Goal: Ask a question: Seek information or help from site administrators or community

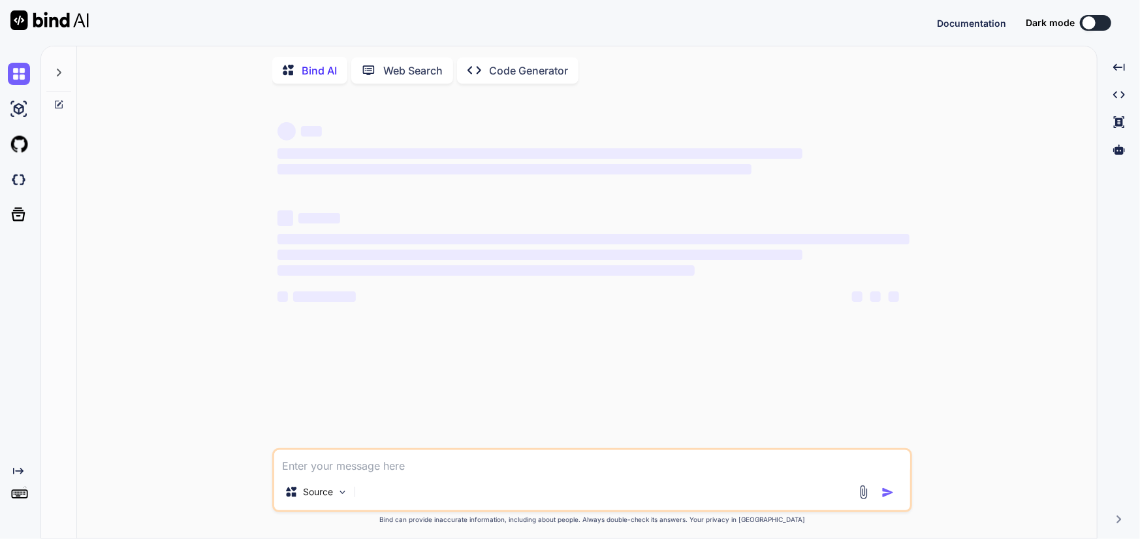
click at [334, 461] on textarea at bounding box center [592, 462] width 636 height 24
type textarea "h"
type textarea "x"
type textarea "hy"
type textarea "x"
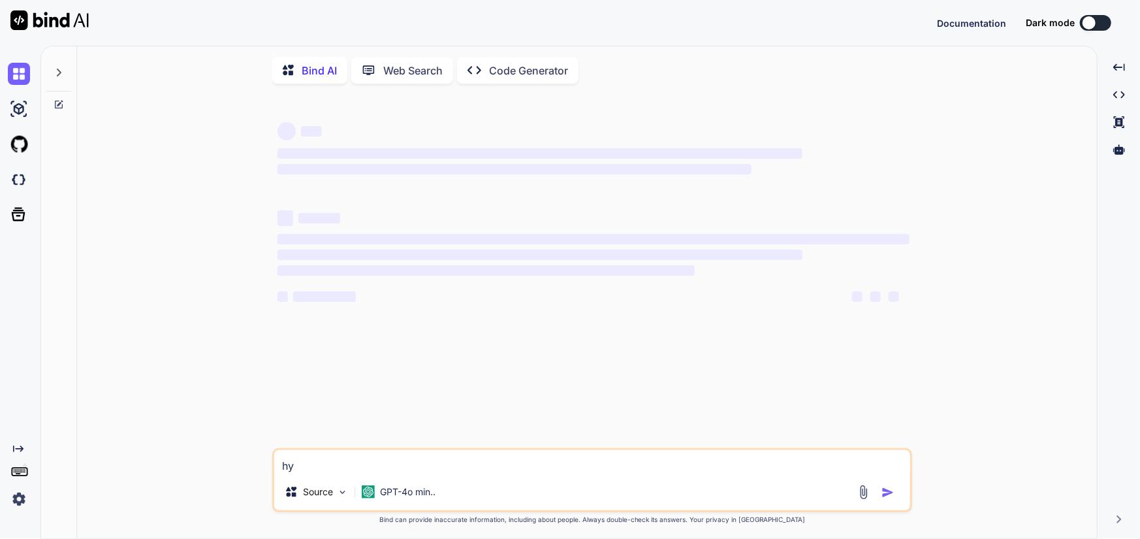
type textarea "hy"
click at [887, 494] on div "Bind AI Web Search Created with Pixso. Code Generator ‌ ‌ ‌ ‌ ‌ ‌ ‌ ‌ ‌ ‌ ‌ ‌ ‌…" at bounding box center [589, 292] width 1099 height 493
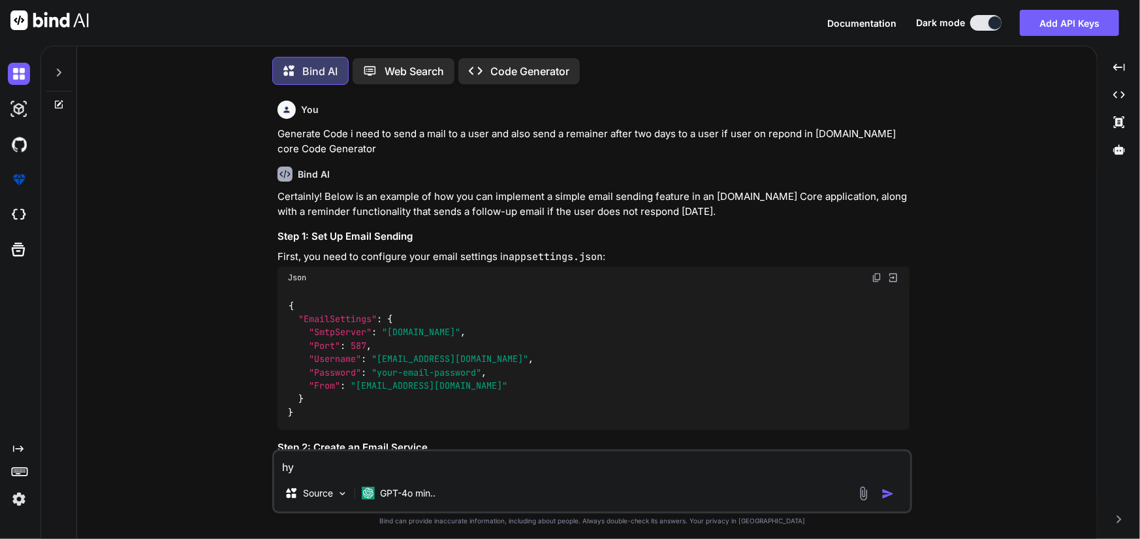
type textarea "x"
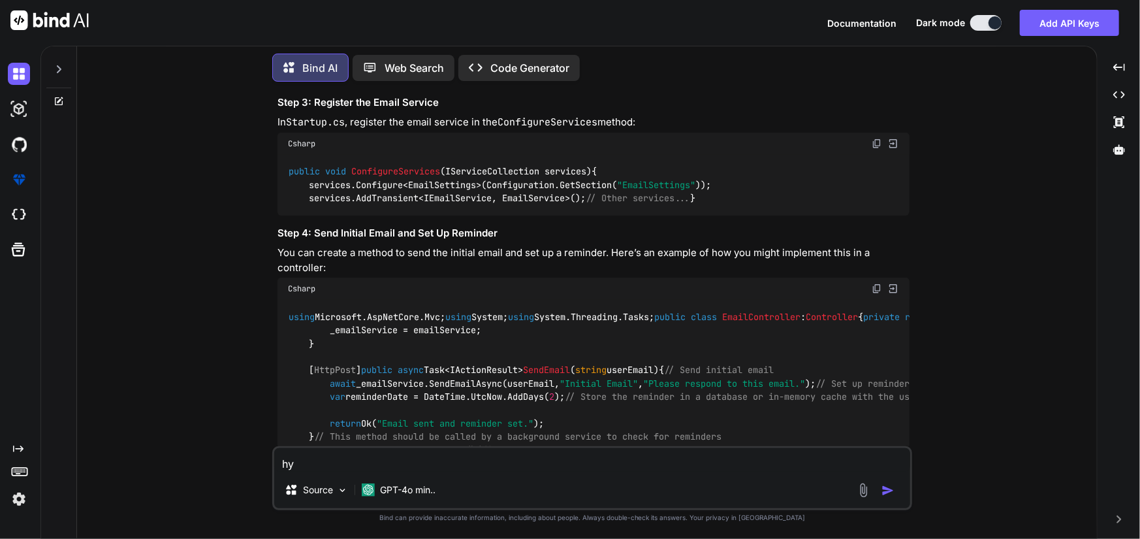
scroll to position [849, 0]
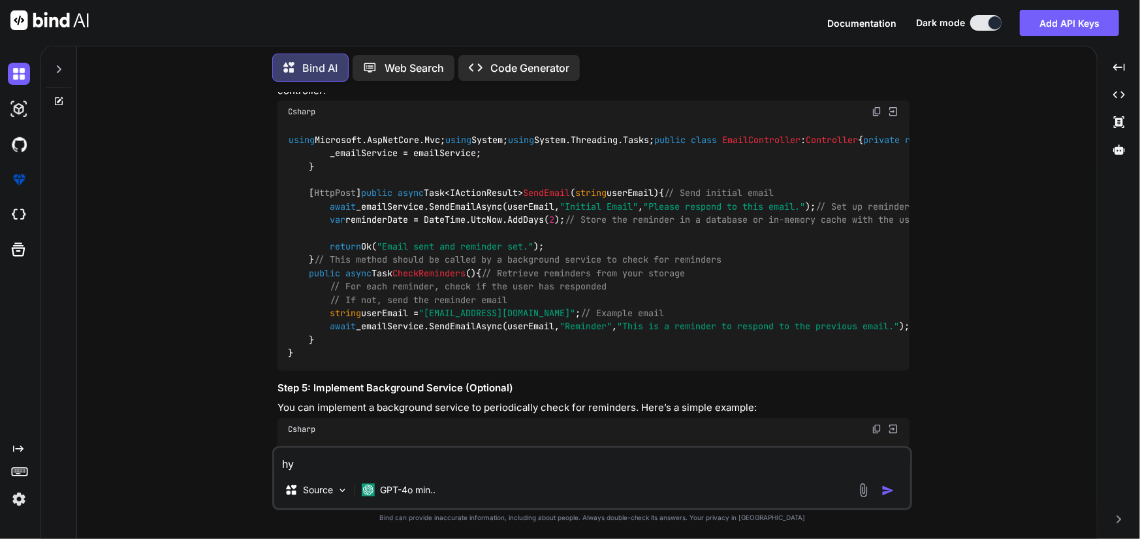
click at [338, 466] on textarea "hy" at bounding box center [592, 460] width 636 height 24
drag, startPoint x: 337, startPoint y: 466, endPoint x: 281, endPoint y: 467, distance: 56.1
click at [281, 467] on textarea "hy" at bounding box center [592, 460] width 636 height 24
type textarea "x"
type textarea "i"
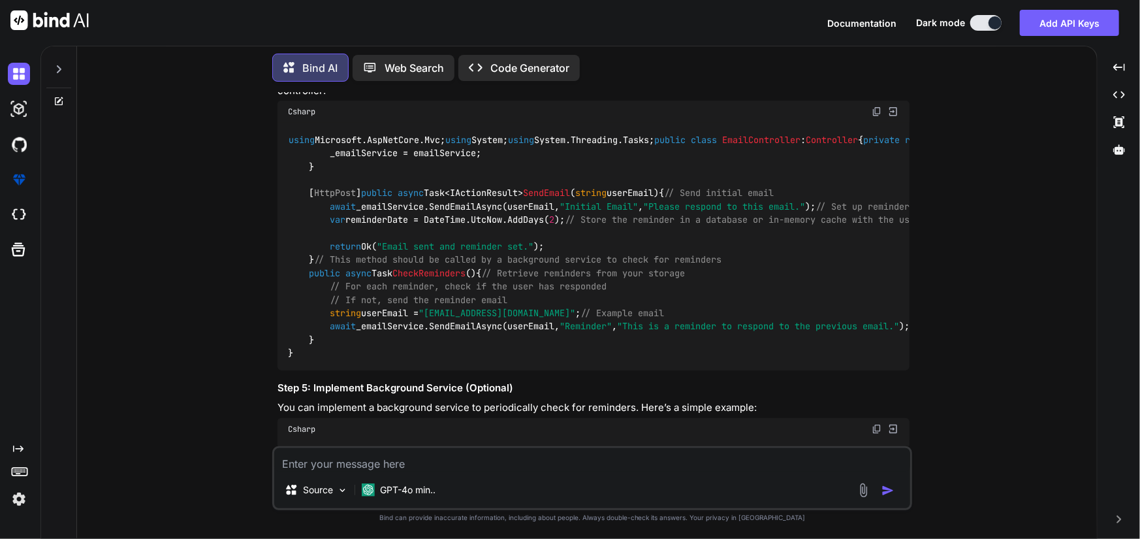
type textarea "x"
type textarea "i"
type textarea "x"
type textarea "i h"
type textarea "x"
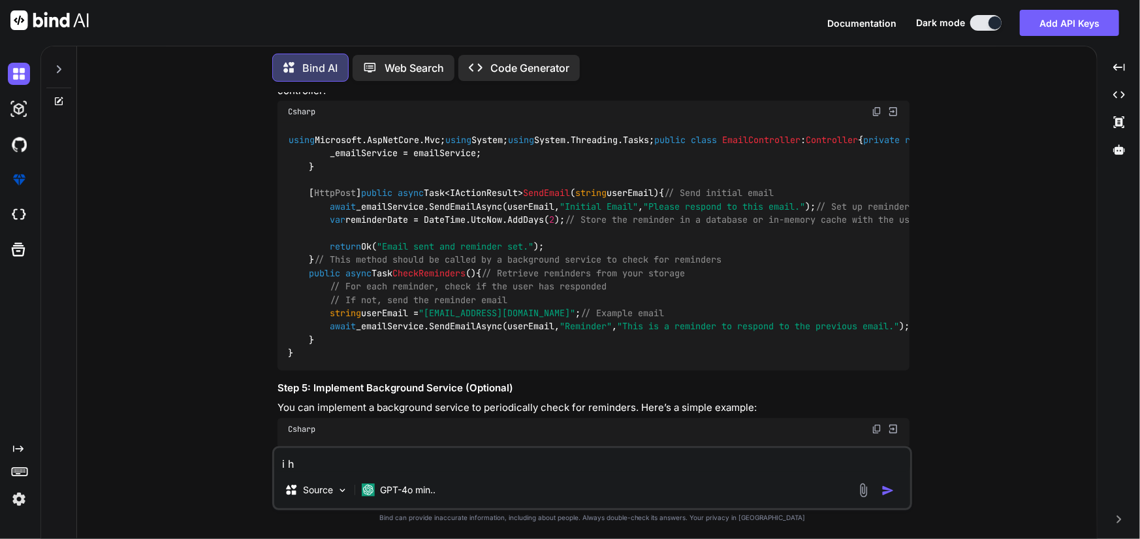
type textarea "i ha"
type textarea "x"
type textarea "i hav"
type textarea "x"
type textarea "i have"
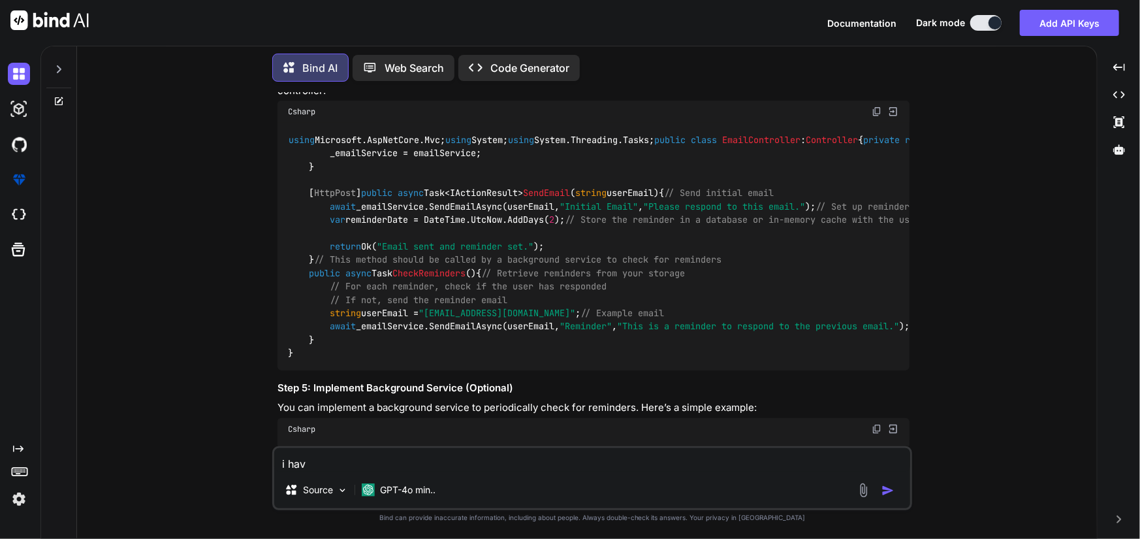
type textarea "x"
type textarea "i have"
type textarea "x"
type textarea "i have t"
type textarea "x"
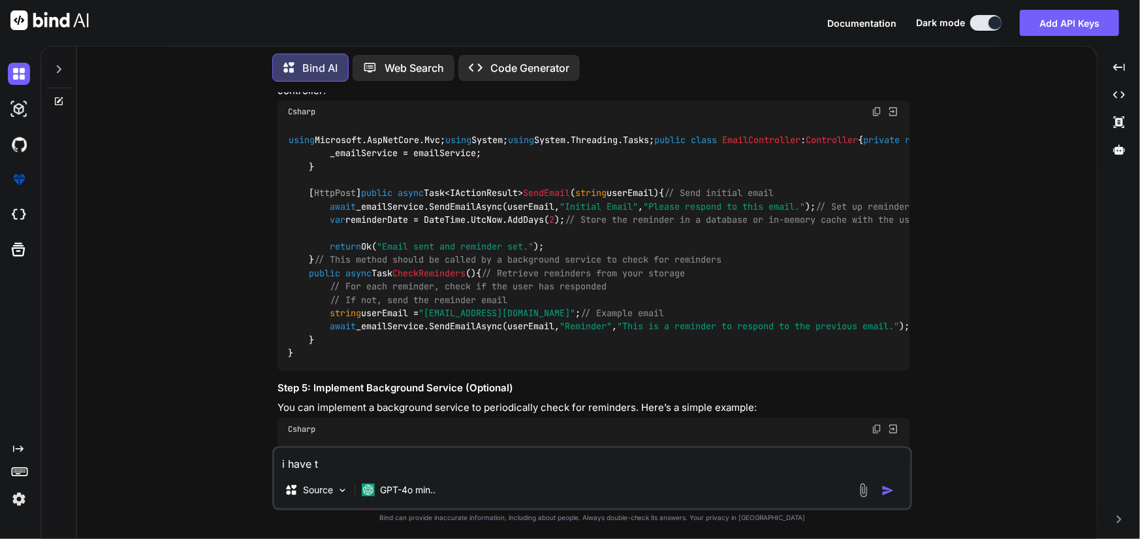
type textarea "i have th"
type textarea "x"
type textarea "i have thi"
type textarea "x"
type textarea "i have this"
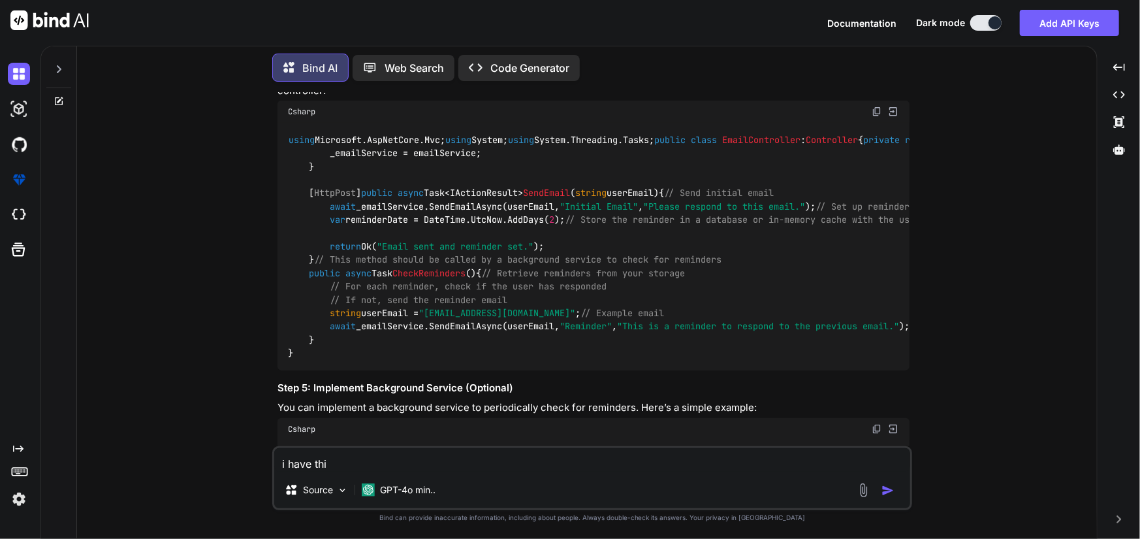
type textarea "x"
type textarea "i have this"
type textarea "x"
type textarea "i have this Q"
type textarea "x"
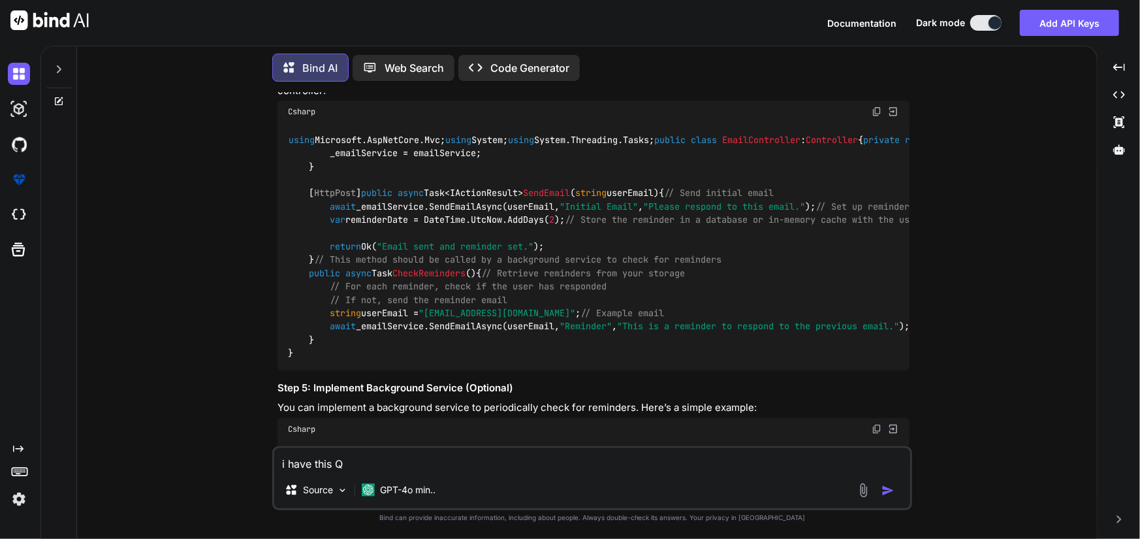
type textarea "i have this Qu"
type textarea "x"
type textarea "i have this Que"
type textarea "x"
type textarea "i have this Quer"
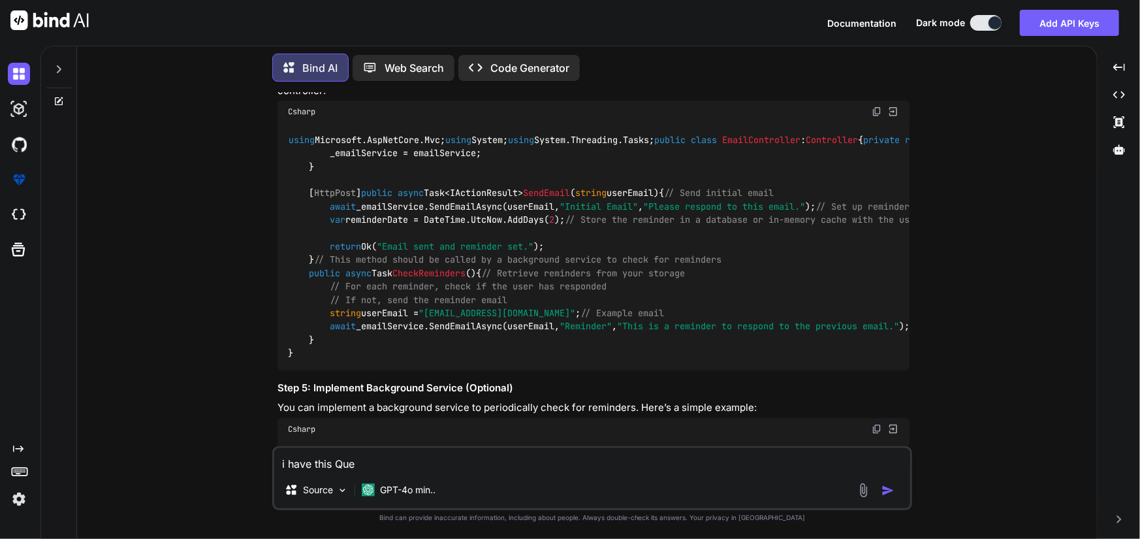
type textarea "x"
type textarea "i have this Query"
type textarea "x"
type textarea "i have this Query"
type textarea "x"
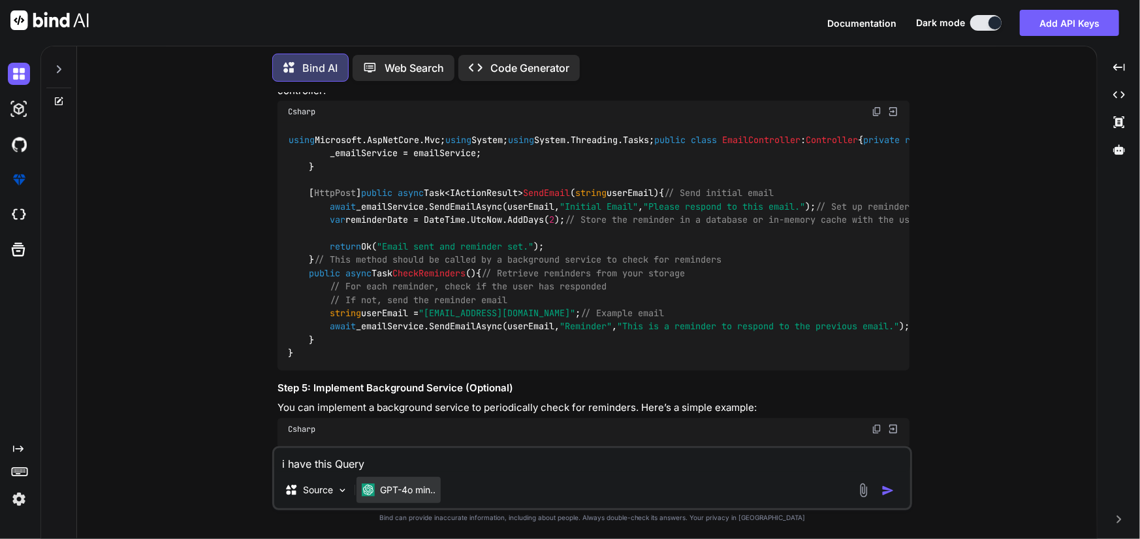
type textarea "i have this Query '"
type textarea "x"
type textarea "i have this Query ''"
type textarea "x"
paste textarea "SET IDENTITY_INSERT [File2Note] ON INSERT INTO [LegalAidCenter-LGLA-DevLatest].…"
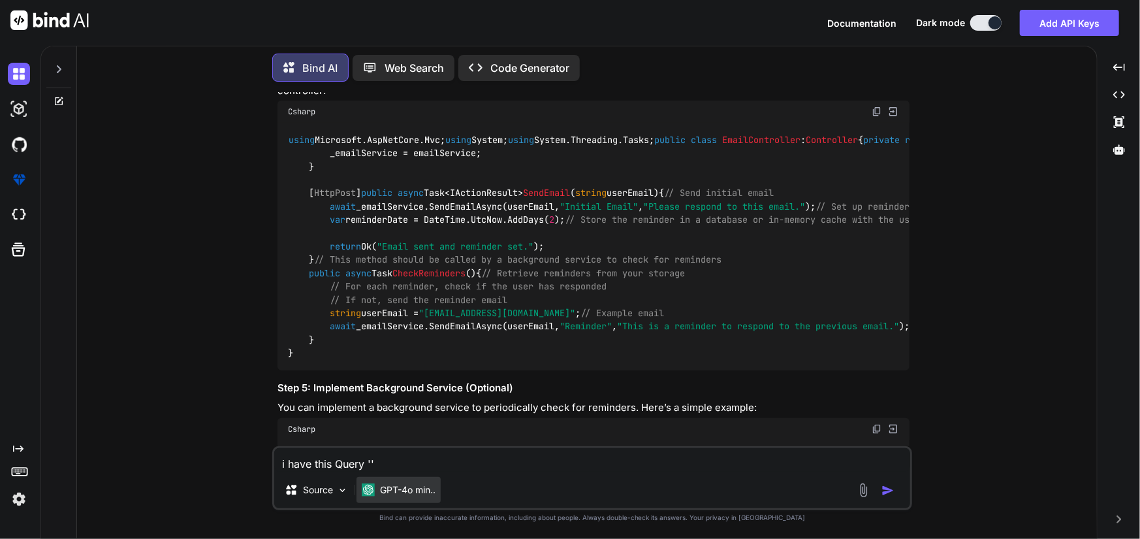
type textarea "i have this Query 'SET IDENTITY_INSERT [File2Note] ON INSERT INTO [LegalAidCent…"
type textarea "x"
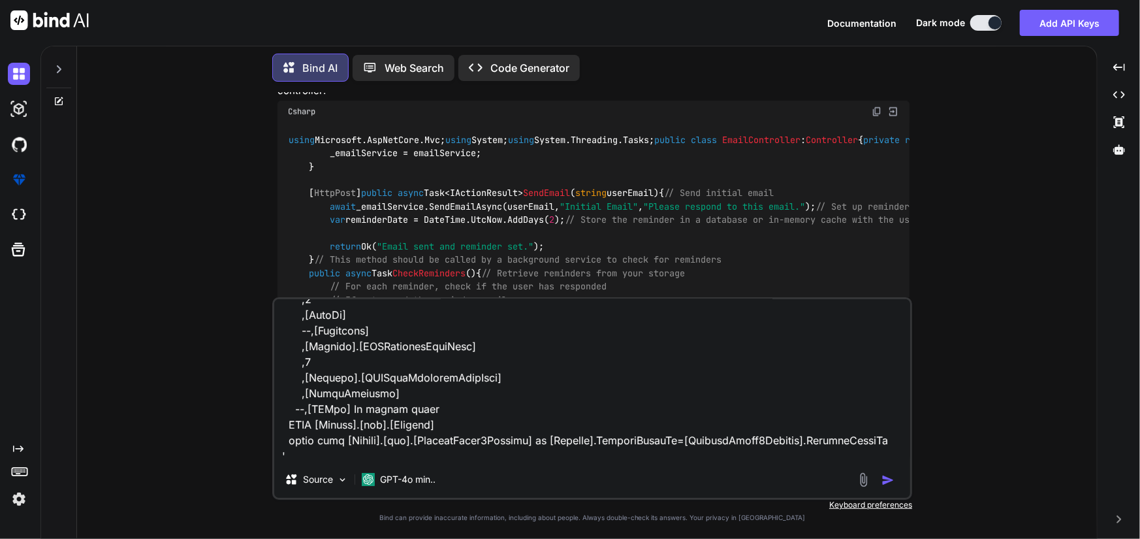
click at [335, 453] on textarea at bounding box center [592, 380] width 636 height 162
type textarea "i have this Query 'SET IDENTITY_INSERT [File2Note] ON INSERT INTO [LegalAidCent…"
type textarea "x"
type textarea "i have this Query 'SET IDENTITY_INSERT [File2Note] ON INSERT INTO [LegalAidCent…"
type textarea "x"
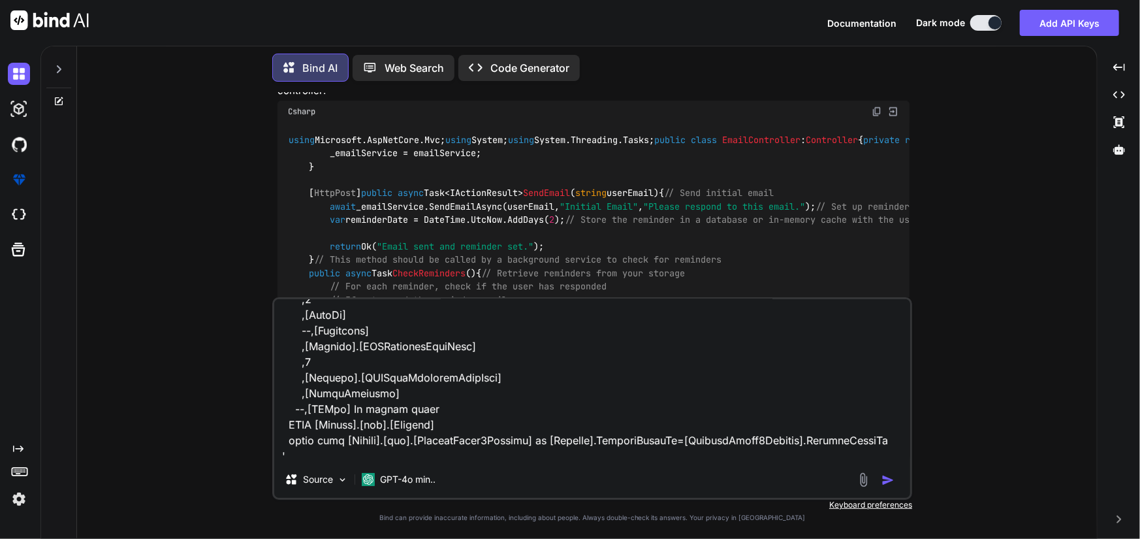
type textarea "i have this Query 'SET IDENTITY_INSERT [File2Note] ON INSERT INTO [LegalAidCent…"
type textarea "x"
type textarea "i have this Query 'SET IDENTITY_INSERT [File2Note] ON INSERT INTO [LegalAidCent…"
type textarea "x"
type textarea "i have this Query 'SET IDENTITY_INSERT [File2Note] ON INSERT INTO [LegalAidCent…"
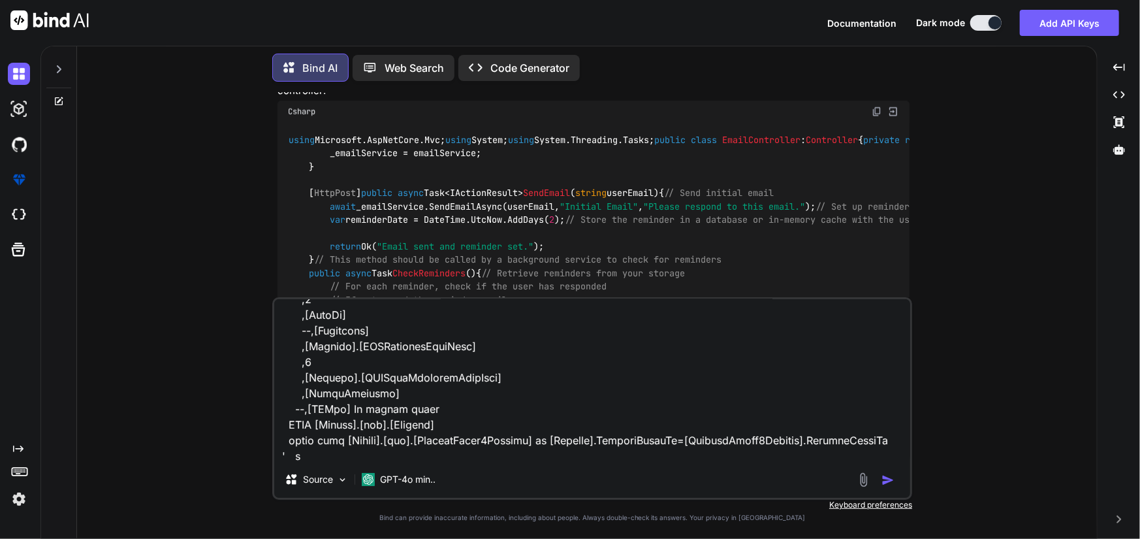
type textarea "x"
type textarea "i have this Query 'SET IDENTITY_INSERT [File2Note] ON INSERT INTO [LegalAidCent…"
type textarea "x"
type textarea "i have this Query 'SET IDENTITY_INSERT [File2Note] ON INSERT INTO [LegalAidCent…"
type textarea "x"
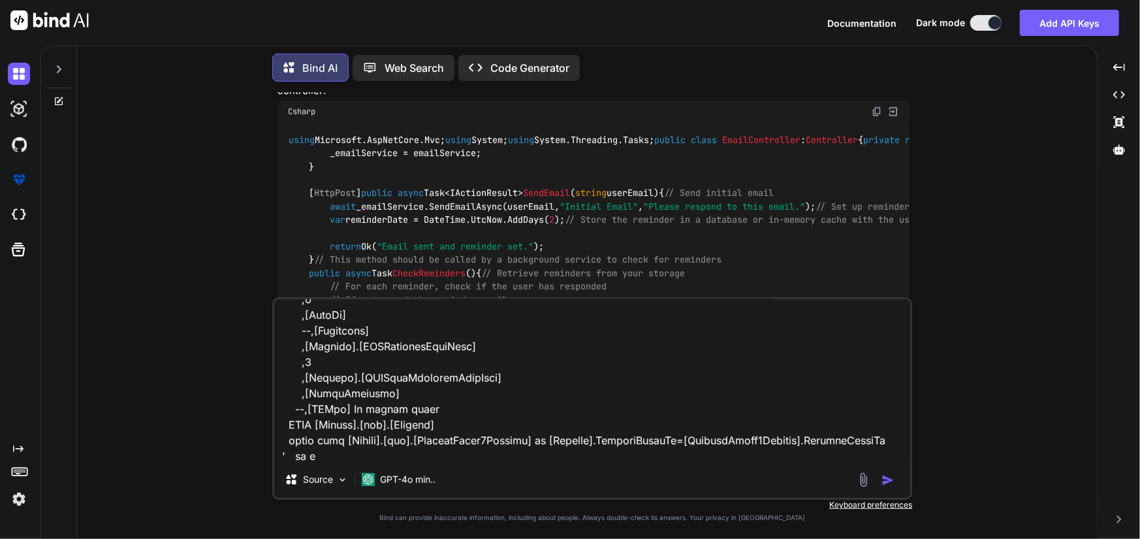
type textarea "i have this Query 'SET IDENTITY_INSERT [File2Note] ON INSERT INTO [LegalAidCent…"
type textarea "x"
type textarea "i have this Query 'SET IDENTITY_INSERT [File2Note] ON INSERT INTO [LegalAidCent…"
type textarea "x"
type textarea "i have this Query 'SET IDENTITY_INSERT [File2Note] ON INSERT INTO [LegalAidCent…"
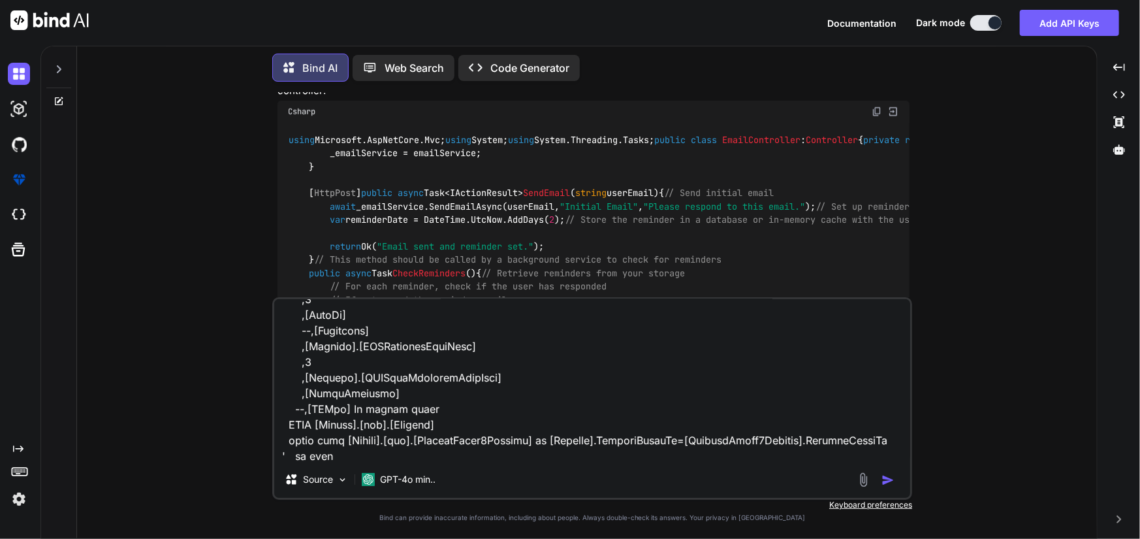
type textarea "x"
type textarea "i have this Query 'SET IDENTITY_INSERT [File2Note] ON INSERT INTO [LegalAidCent…"
type textarea "x"
type textarea "i have this Query 'SET IDENTITY_INSERT [File2Note] ON INSERT INTO [LegalAidCent…"
type textarea "x"
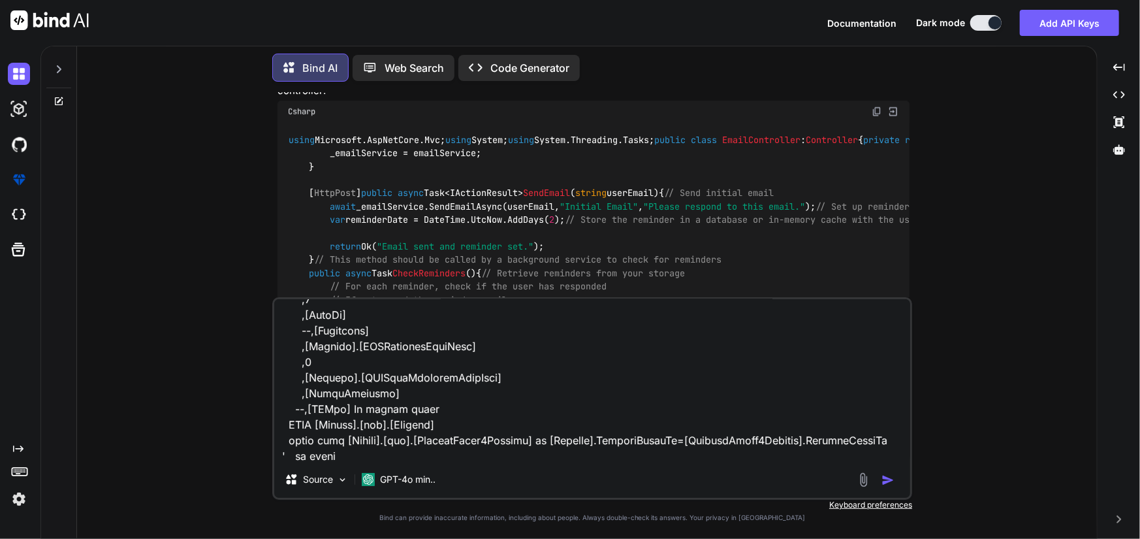
type textarea "i have this Query 'SET IDENTITY_INSERT [File2Note] ON INSERT INTO [LegalAidCent…"
type textarea "x"
type textarea "i have this Query 'SET IDENTITY_INSERT [File2Note] ON INSERT INTO [LegalAidCent…"
type textarea "x"
type textarea "i have this Query 'SET IDENTITY_INSERT [File2Note] ON INSERT INTO [LegalAidCent…"
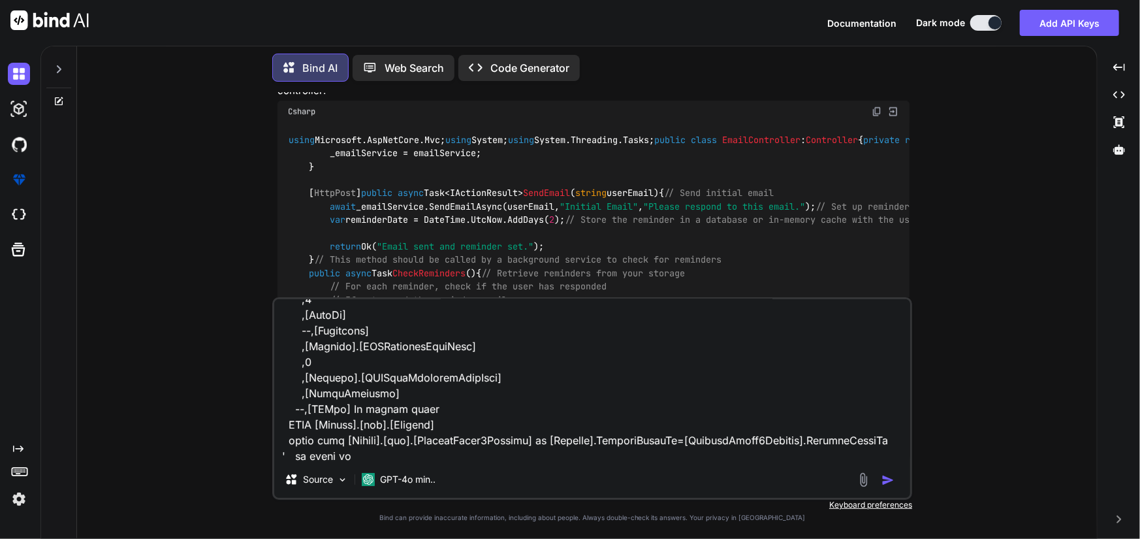
type textarea "x"
type textarea "i have this Query 'SET IDENTITY_INSERT [File2Note] ON INSERT INTO [LegalAidCent…"
type textarea "x"
type textarea "i have this Query 'SET IDENTITY_INSERT [File2Note] ON INSERT INTO [LegalAidCent…"
type textarea "x"
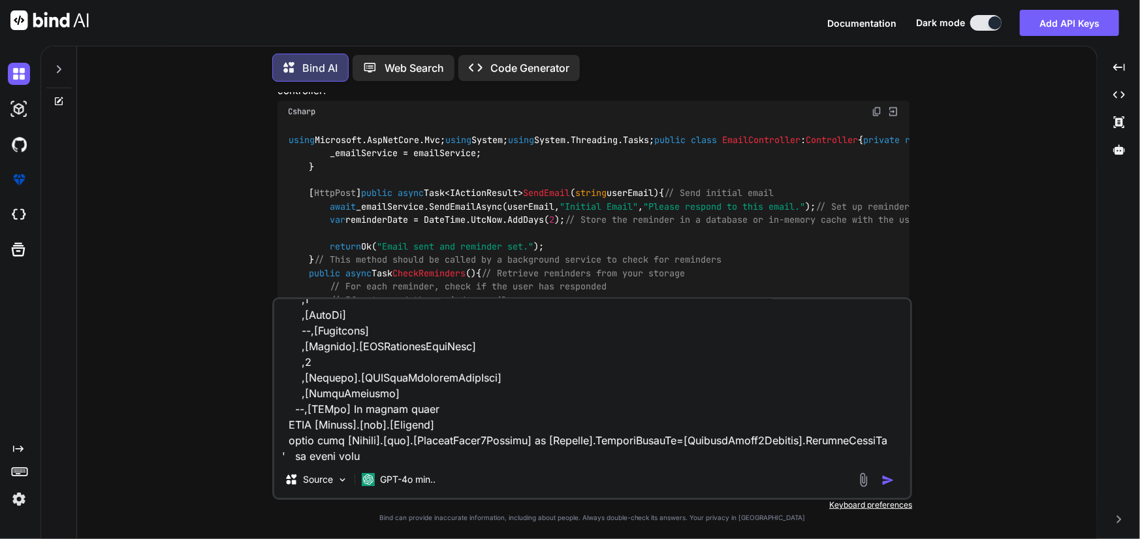
type textarea "i have this Query 'SET IDENTITY_INSERT [File2Note] ON INSERT INTO [LegalAidCent…"
type textarea "x"
type textarea "i have this Query 'SET IDENTITY_INSERT [File2Note] ON INSERT INTO [LegalAidCent…"
type textarea "x"
type textarea "i have this Query 'SET IDENTITY_INSERT [File2Note] ON INSERT INTO [LegalAidCent…"
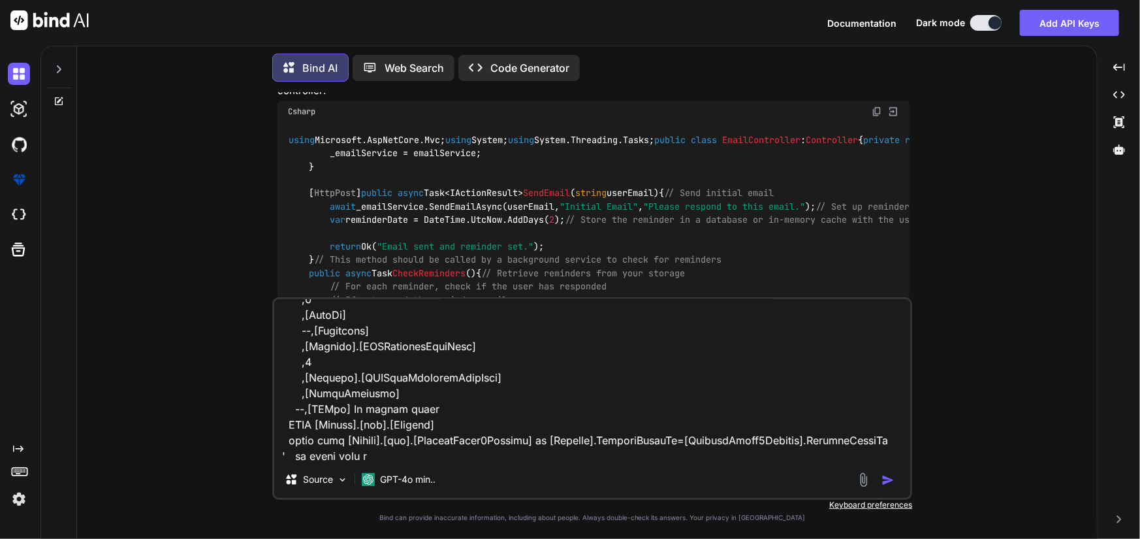
type textarea "x"
type textarea "i have this Query 'SET IDENTITY_INSERT [File2Note] ON INSERT INTO [LegalAidCent…"
type textarea "x"
type textarea "i have this Query 'SET IDENTITY_INSERT [File2Note] ON INSERT INTO [LegalAidCent…"
type textarea "x"
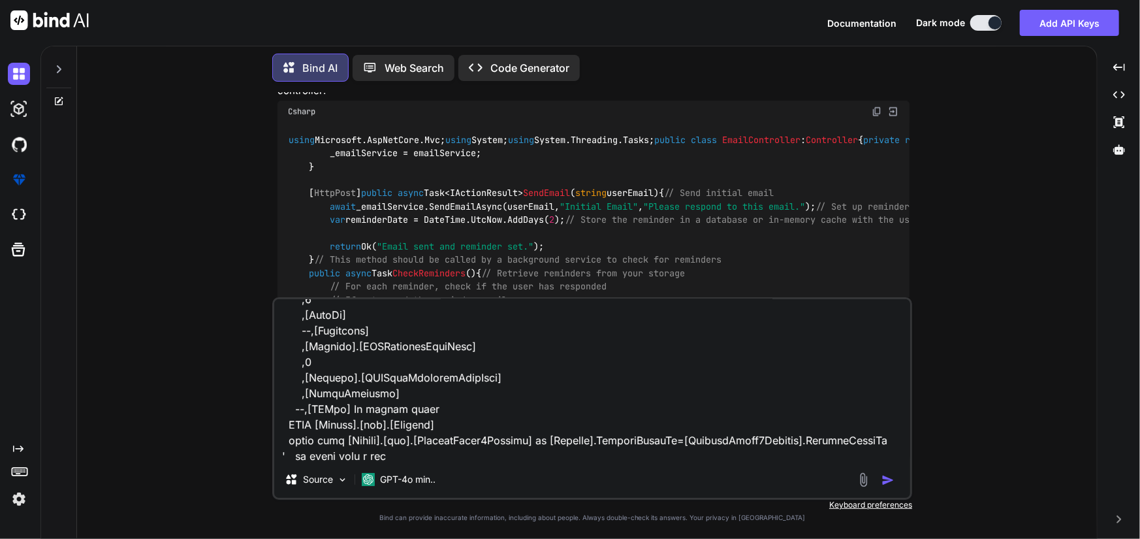
type textarea "i have this Query 'SET IDENTITY_INSERT [File2Note] ON INSERT INTO [LegalAidCent…"
type textarea "x"
type textarea "i have this Query 'SET IDENTITY_INSERT [File2Note] ON INSERT INTO [LegalAidCent…"
type textarea "x"
paste textarea "NV"
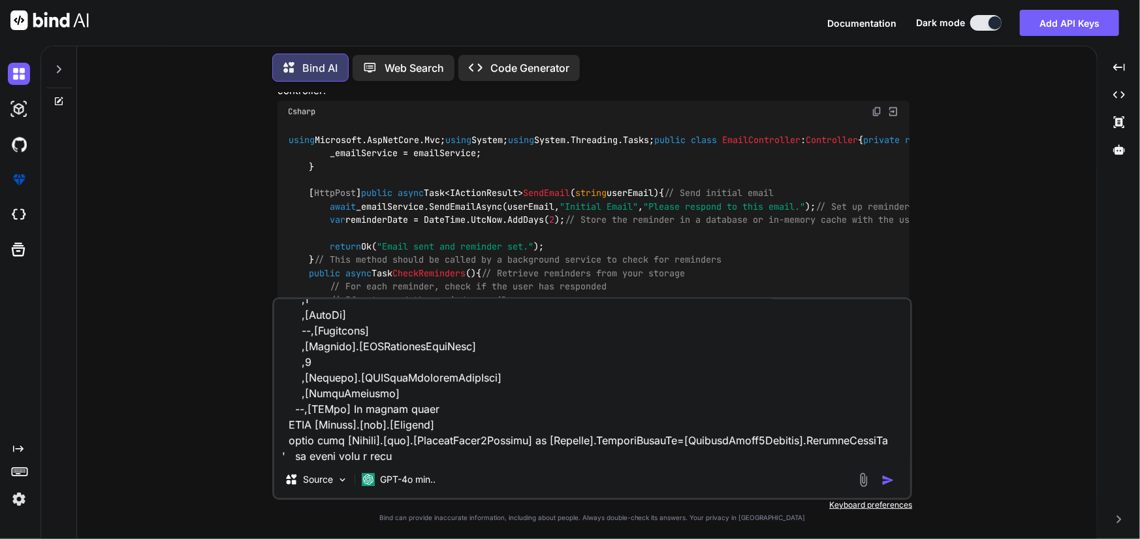
type textarea "i have this Query 'SET IDENTITY_INSERT [File2Note] ON INSERT INTO [LegalAidCent…"
type textarea "x"
type textarea "i have this Query 'SET IDENTITY_INSERT [File2Note] ON INSERT INTO [LegalAidCent…"
type textarea "x"
type textarea "i have this Query 'SET IDENTITY_INSERT [File2Note] ON INSERT INTO [LegalAidCent…"
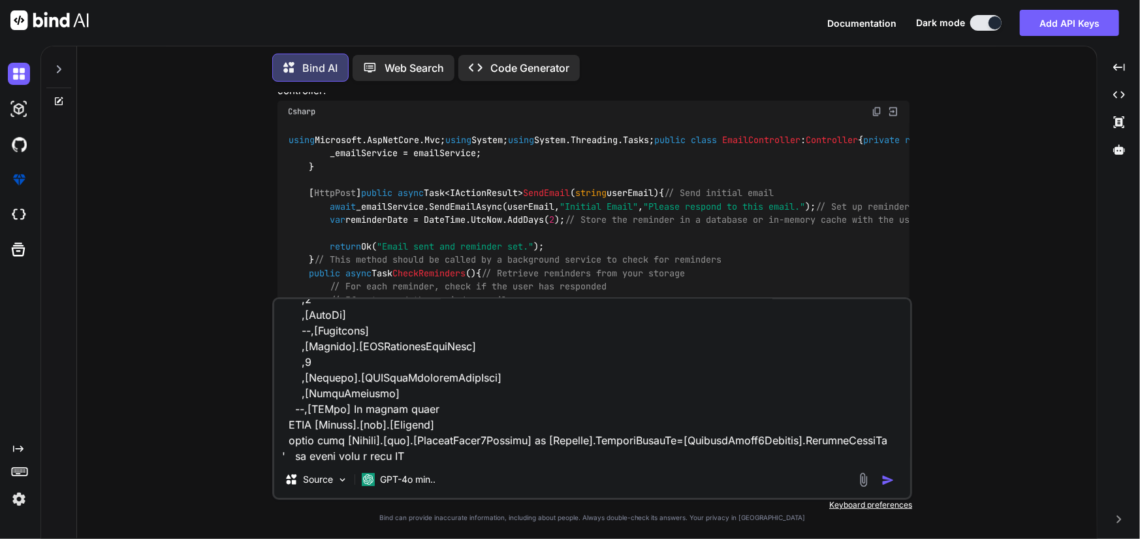
type textarea "x"
type textarea "i have this Query 'SET IDENTITY_INSERT [File2Note] ON INSERT INTO [LegalAidCent…"
type textarea "x"
type textarea "i have this Query 'SET IDENTITY_INSERT [File2Note] ON INSERT INTO [LegalAidCent…"
type textarea "x"
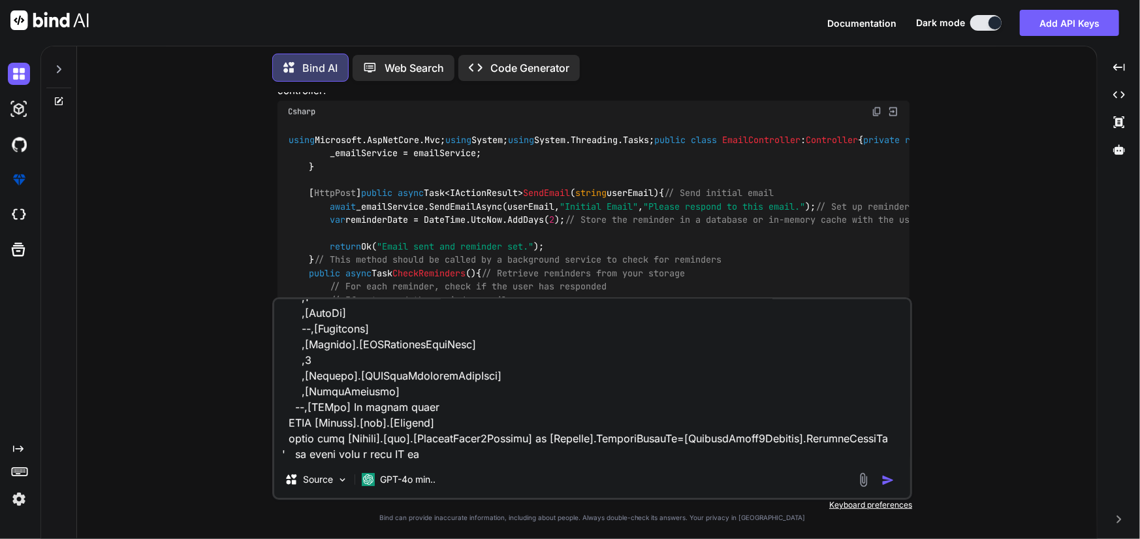
scroll to position [435, 0]
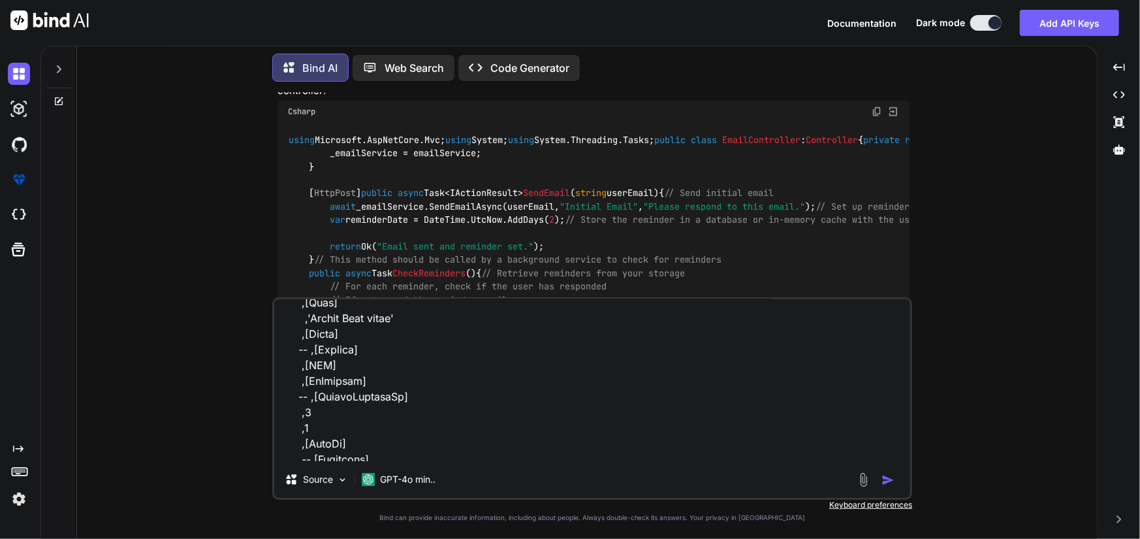
drag, startPoint x: 303, startPoint y: 333, endPoint x: 345, endPoint y: 332, distance: 42.5
click at [345, 332] on textarea at bounding box center [592, 380] width 636 height 162
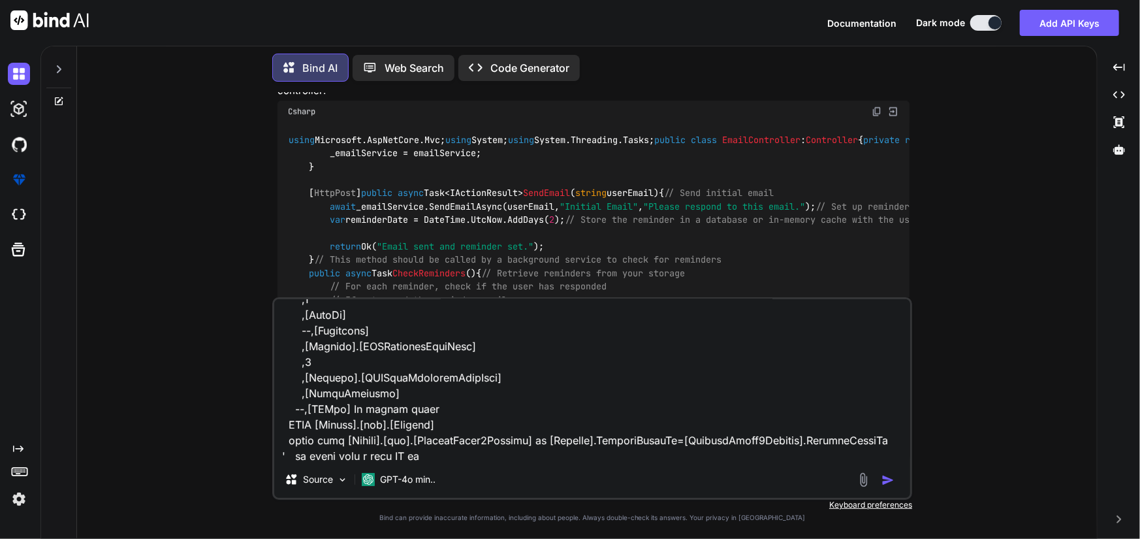
scroll to position [566, 0]
click at [378, 452] on textarea at bounding box center [592, 380] width 636 height 162
type textarea "i have this Query 'SET IDENTITY_INSERT [File2Note] ON INSERT INTO [LegalAidCent…"
type textarea "x"
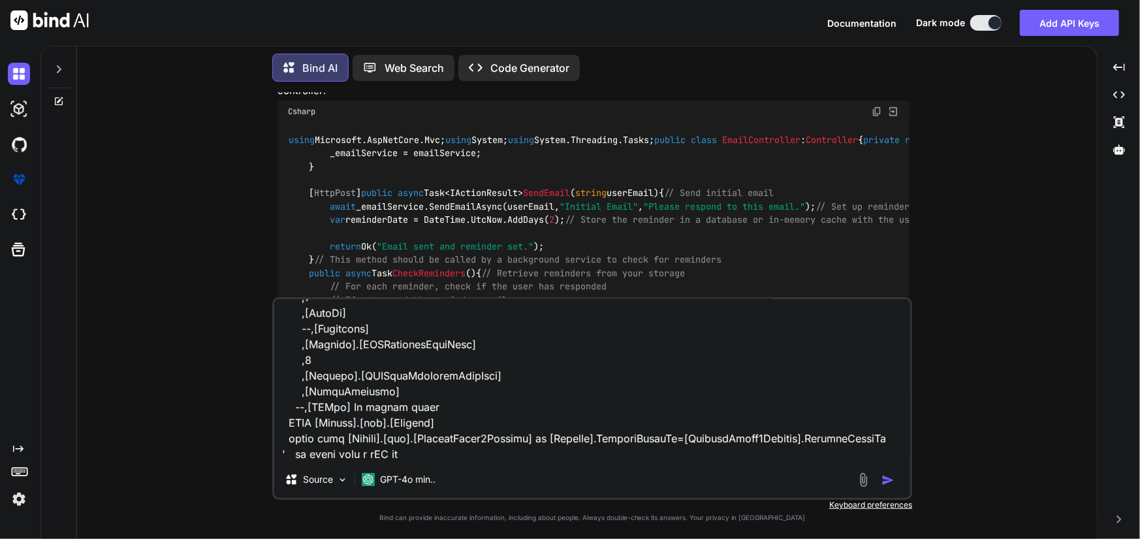
type textarea "i have this Query 'SET IDENTITY_INSERT [File2Note] ON INSERT INTO [LegalAidCent…"
type textarea "x"
type textarea "i have this Query 'SET IDENTITY_INSERT [File2Note] ON INSERT INTO [LegalAidCent…"
type textarea "x"
type textarea "i have this Query 'SET IDENTITY_INSERT [File2Note] ON INSERT INTO [LegalAidCent…"
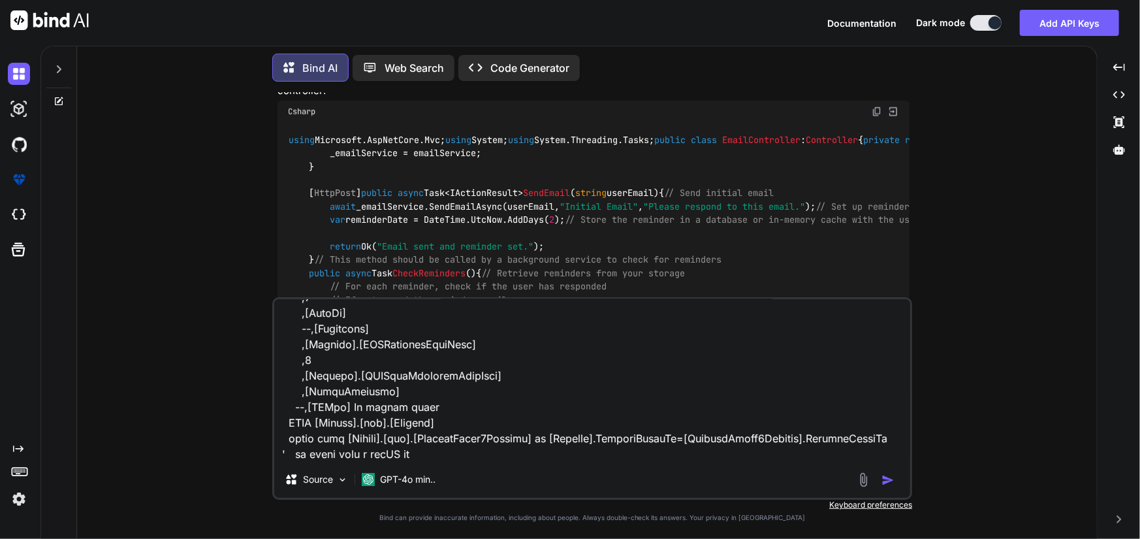
type textarea "x"
type textarea "i have this Query 'SET IDENTITY_INSERT [File2Note] ON INSERT INTO [LegalAidCent…"
type textarea "x"
type textarea "i have this Query 'SET IDENTITY_INSERT [File2Note] ON INSERT INTO [LegalAidCent…"
type textarea "x"
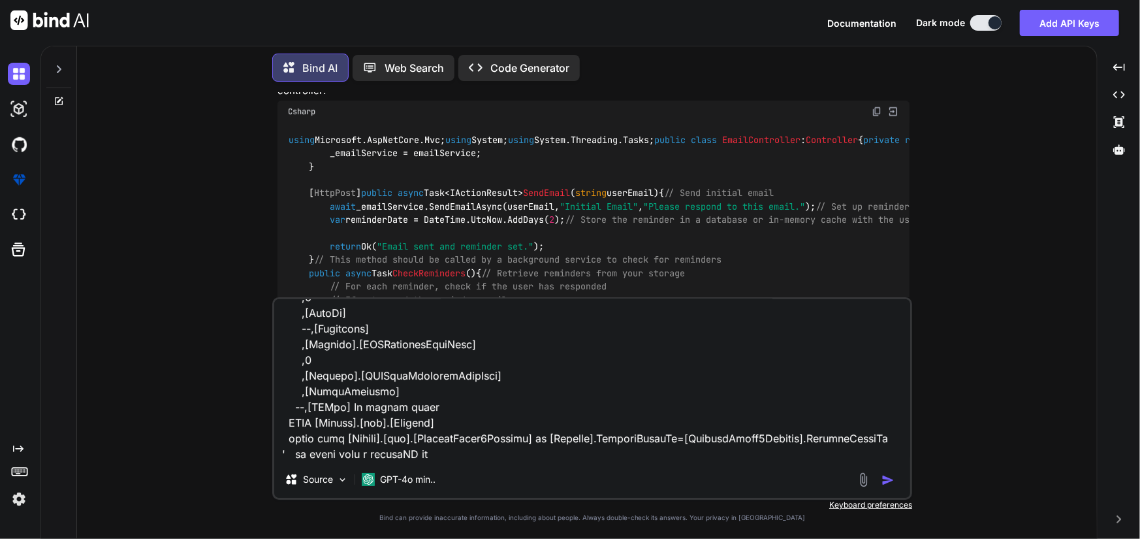
type textarea "i have this Query 'SET IDENTITY_INSERT [File2Note] ON INSERT INTO [LegalAidCent…"
type textarea "x"
click at [441, 455] on textarea at bounding box center [592, 380] width 636 height 162
paste textarea "[State]"
type textarea "i have this Query 'SET IDENTITY_INSERT [File2Note] ON INSERT INTO [LegalAidCent…"
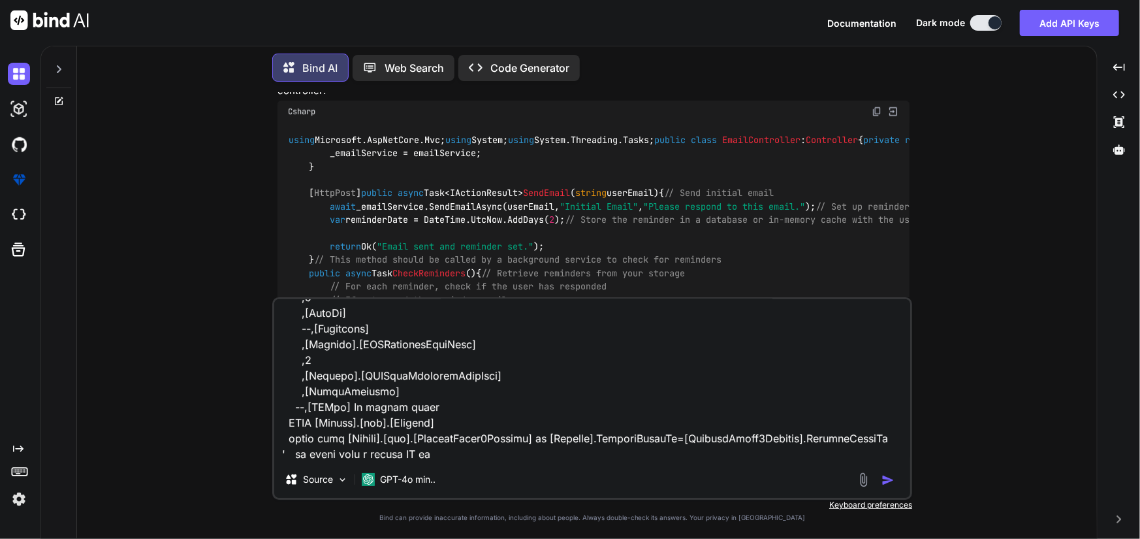
type textarea "x"
type textarea "i have this Query 'SET IDENTITY_INSERT [File2Note] ON INSERT INTO [LegalAidCent…"
type textarea "x"
type textarea "i have this Query 'SET IDENTITY_INSERT [File2Note] ON INSERT INTO [LegalAidCent…"
type textarea "x"
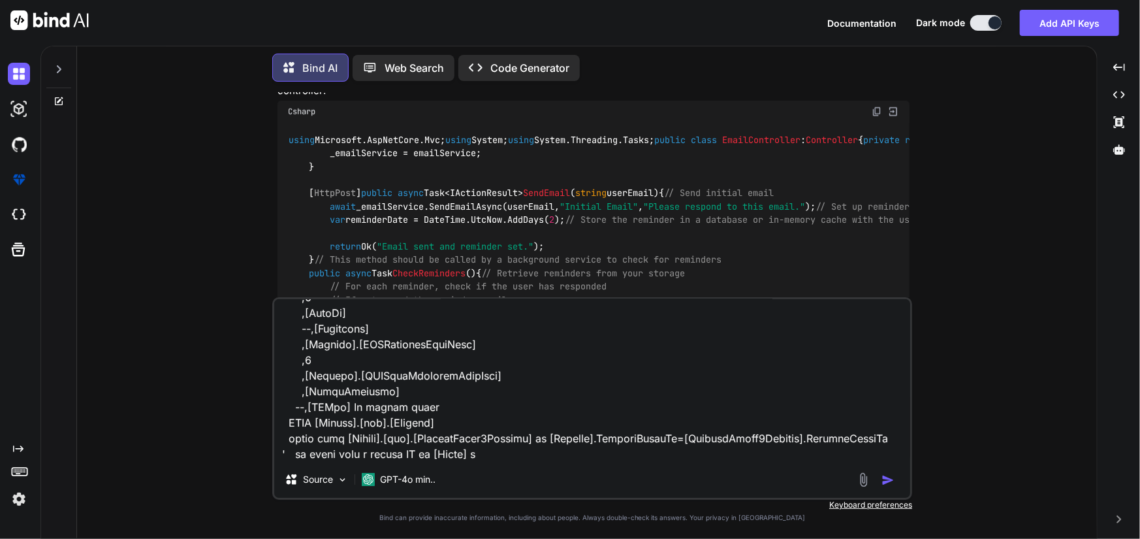
type textarea "i have this Query 'SET IDENTITY_INSERT [File2Note] ON INSERT INTO [LegalAidCent…"
type textarea "x"
type textarea "i have this Query 'SET IDENTITY_INSERT [File2Note] ON INSERT INTO [LegalAidCent…"
type textarea "x"
type textarea "i have this Query 'SET IDENTITY_INSERT [File2Note] ON INSERT INTO [LegalAidCent…"
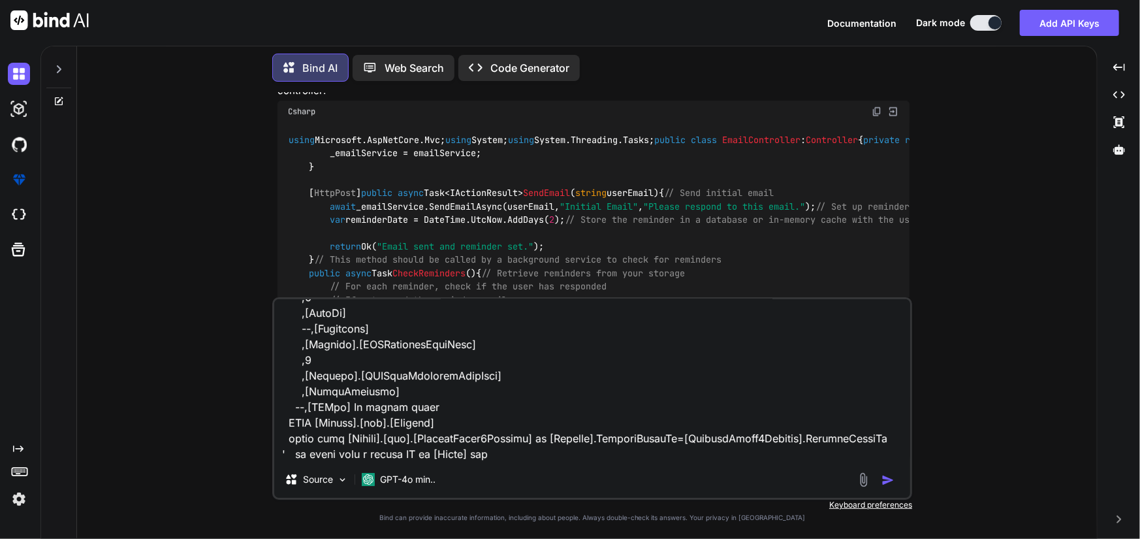
type textarea "x"
type textarea "i have this Query 'SET IDENTITY_INSERT [File2Note] ON INSERT INTO [LegalAidCent…"
type textarea "x"
type textarea "i have this Query 'SET IDENTITY_INSERT [File2Note] ON INSERT INTO [LegalAidCent…"
type textarea "x"
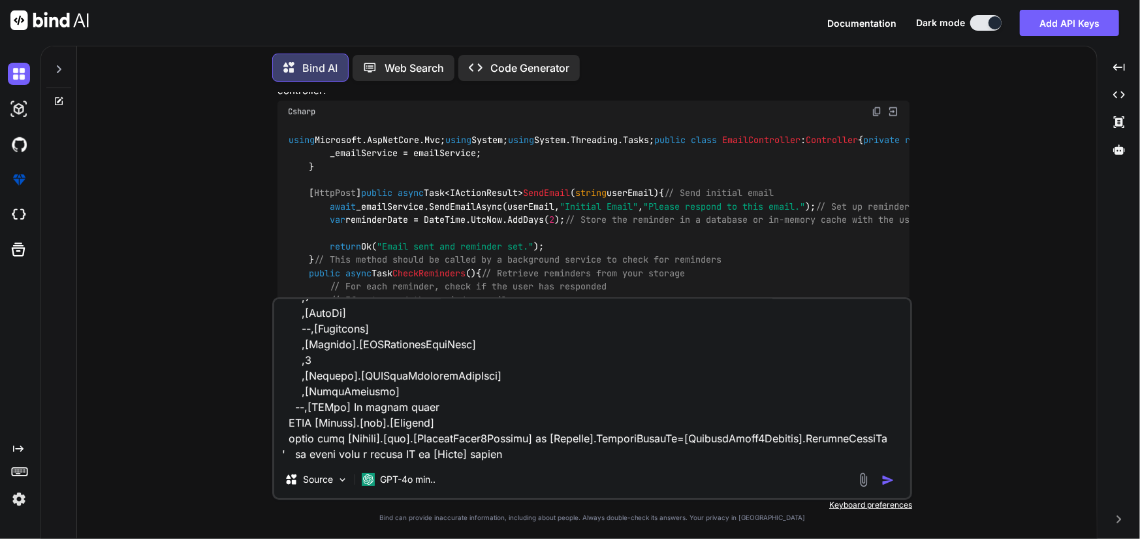
type textarea "i have this Query 'SET IDENTITY_INSERT [File2Note] ON INSERT INTO [LegalAidCent…"
type textarea "x"
type textarea "i have this Query 'SET IDENTITY_INSERT [File2Note] ON INSERT INTO [LegalAidCent…"
type textarea "x"
type textarea "i have this Query 'SET IDENTITY_INSERT [File2Note] ON INSERT INTO [LegalAidCent…"
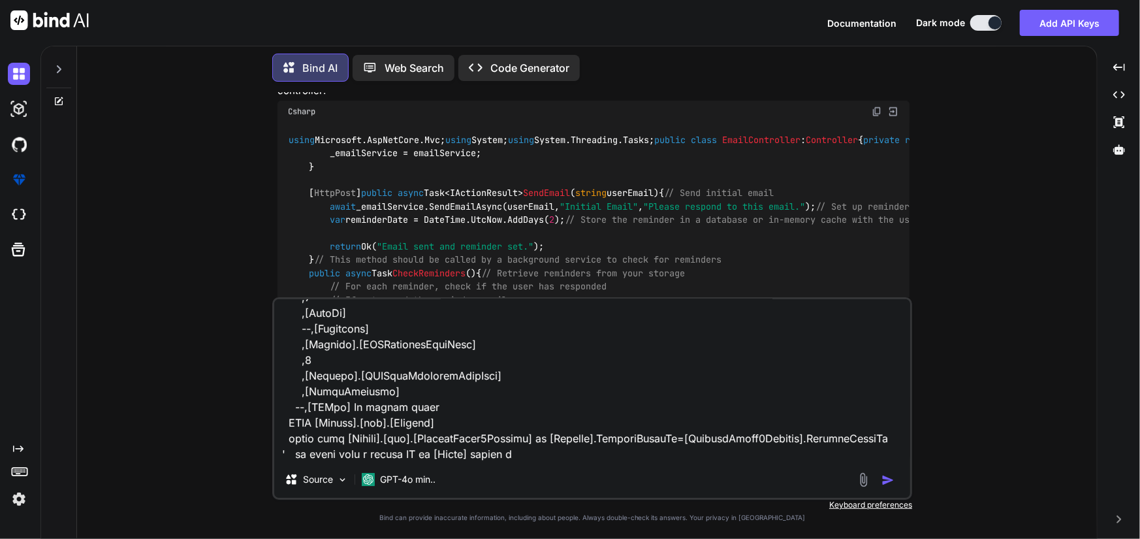
type textarea "x"
type textarea "i have this Query 'SET IDENTITY_INSERT [File2Note] ON INSERT INTO [LegalAidCent…"
type textarea "x"
type textarea "i have this Query 'SET IDENTITY_INSERT [File2Note] ON INSERT INTO [LegalAidCent…"
type textarea "x"
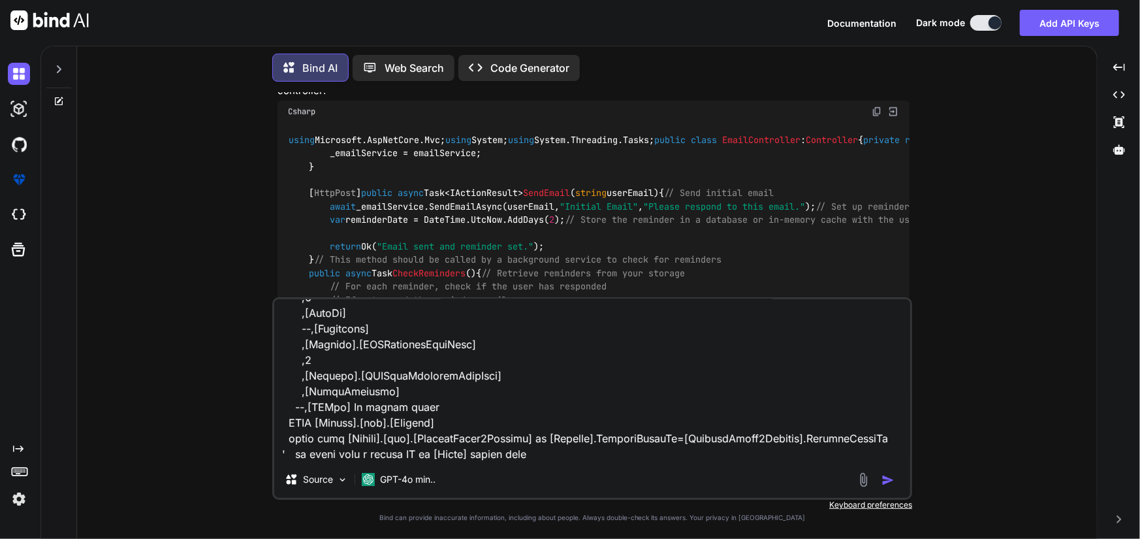
type textarea "i have this Query 'SET IDENTITY_INSERT [File2Note] ON INSERT INTO [LegalAidCent…"
type textarea "x"
type textarea "i have this Query 'SET IDENTITY_INSERT [File2Note] ON INSERT INTO [LegalAidCent…"
type textarea "x"
type textarea "i have this Query 'SET IDENTITY_INSERT [File2Note] ON INSERT INTO [LegalAidCent…"
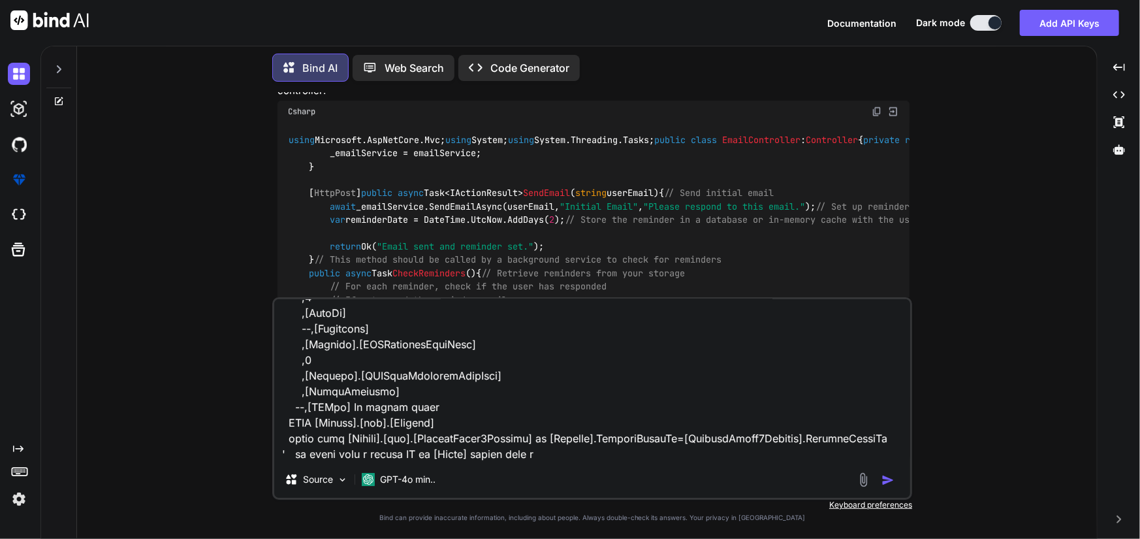
type textarea "x"
type textarea "i have this Query 'SET IDENTITY_INSERT [File2Note] ON INSERT INTO [LegalAidCent…"
type textarea "x"
type textarea "i have this Query 'SET IDENTITY_INSERT [File2Note] ON INSERT INTO [LegalAidCent…"
type textarea "x"
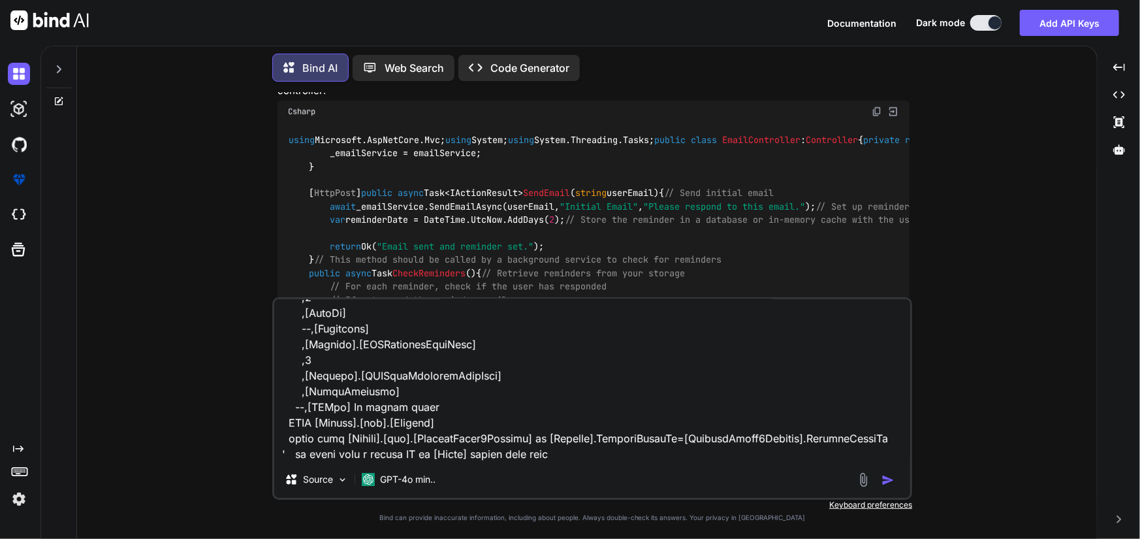
type textarea "i have this Query 'SET IDENTITY_INSERT [File2Note] ON INSERT INTO [LegalAidCent…"
type textarea "x"
type textarea "i have this Query 'SET IDENTITY_INSERT [File2Note] ON INSERT INTO [LegalAidCent…"
type textarea "x"
type textarea "i have this Query 'SET IDENTITY_INSERT [File2Note] ON INSERT INTO [LegalAidCent…"
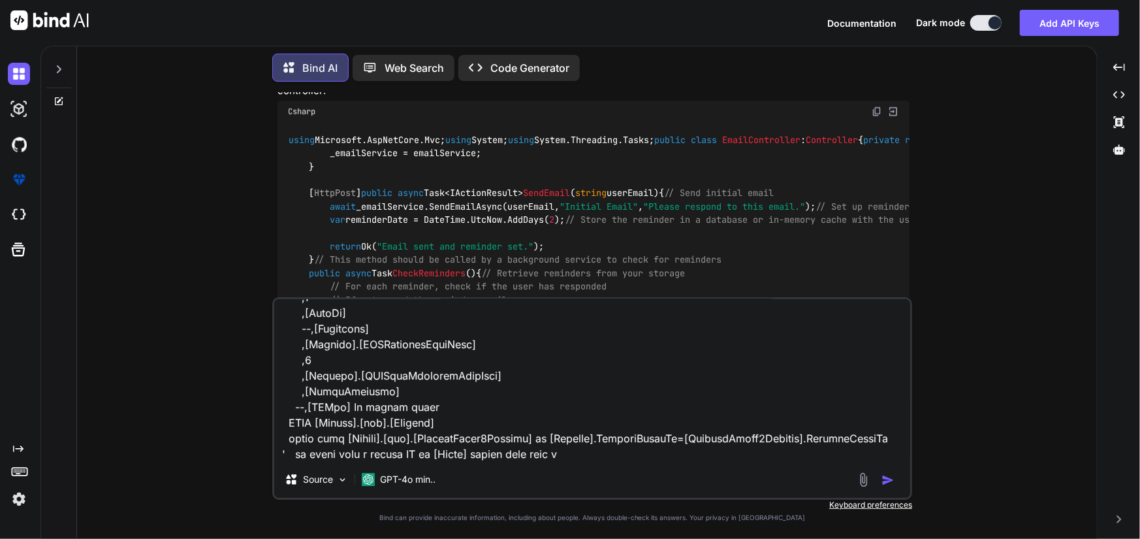
type textarea "x"
type textarea "i have this Query 'SET IDENTITY_INSERT [File2Note] ON INSERT INTO [LegalAidCent…"
type textarea "x"
type textarea "i have this Query 'SET IDENTITY_INSERT [File2Note] ON INSERT INTO [LegalAidCent…"
type textarea "x"
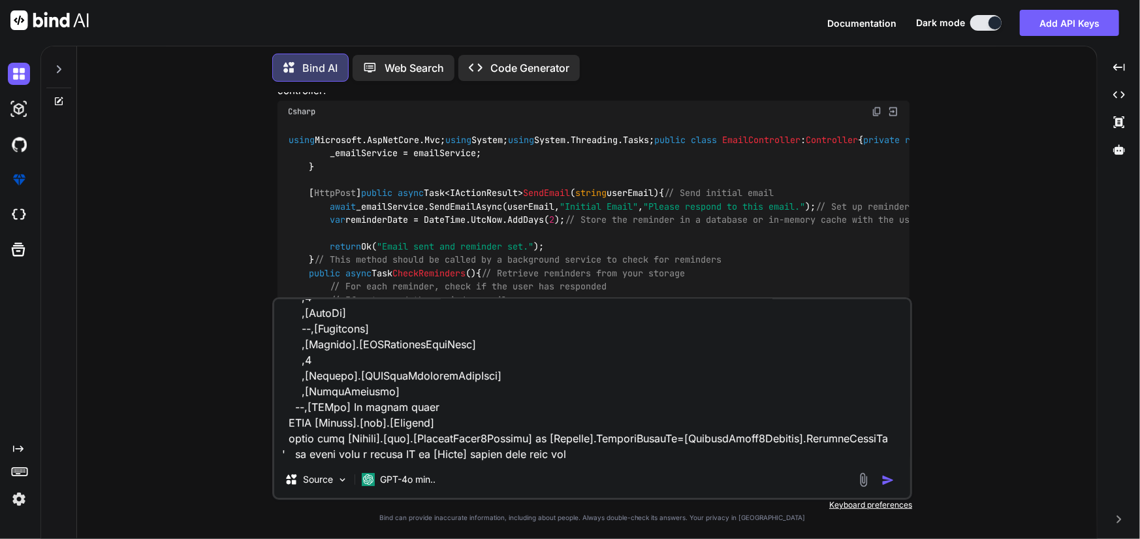
paste textarea "[US_STATE] ([GEOGRAPHIC_DATA])"
type textarea "i have this Query 'SET IDENTITY_INSERT [File2Note] ON INSERT INTO [LegalAidCent…"
type textarea "x"
type textarea "i have this Query 'SET IDENTITY_INSERT [File2Note] ON INSERT INTO [LegalAidCent…"
type textarea "x"
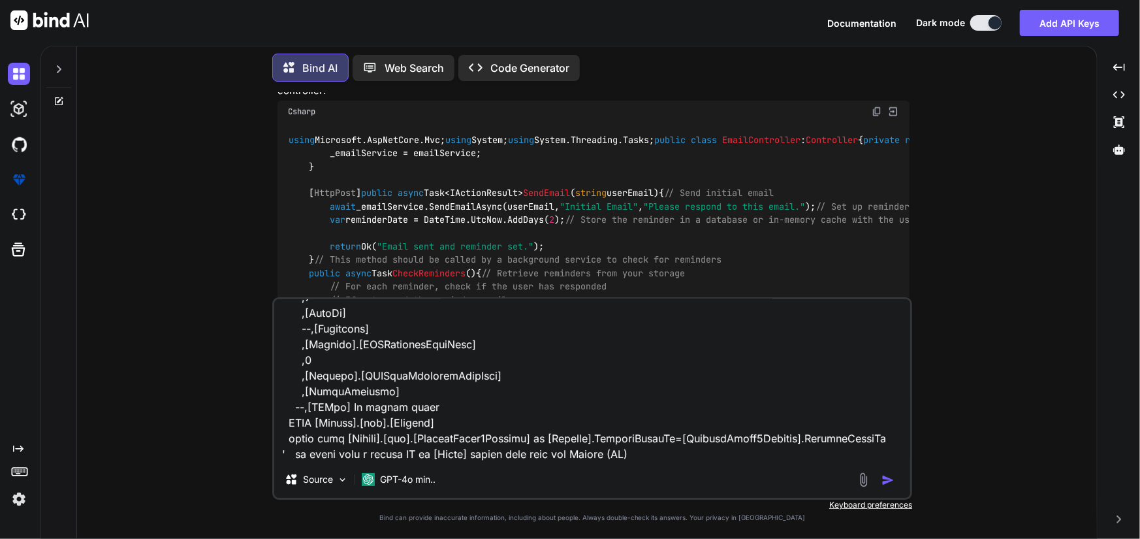
type textarea "i have this Query 'SET IDENTITY_INSERT [File2Note] ON INSERT INTO [LegalAidCent…"
type textarea "x"
type textarea "i have this Query 'SET IDENTITY_INSERT [File2Note] ON INSERT INTO [LegalAidCent…"
type textarea "x"
type textarea "i have this Query 'SET IDENTITY_INSERT [File2Note] ON INSERT INTO [LegalAidCent…"
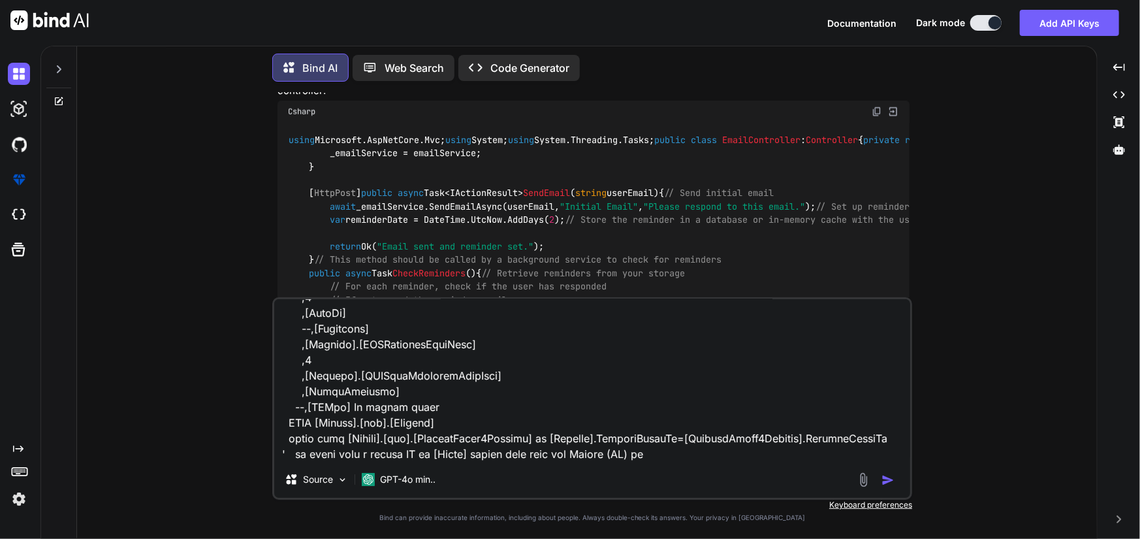
type textarea "x"
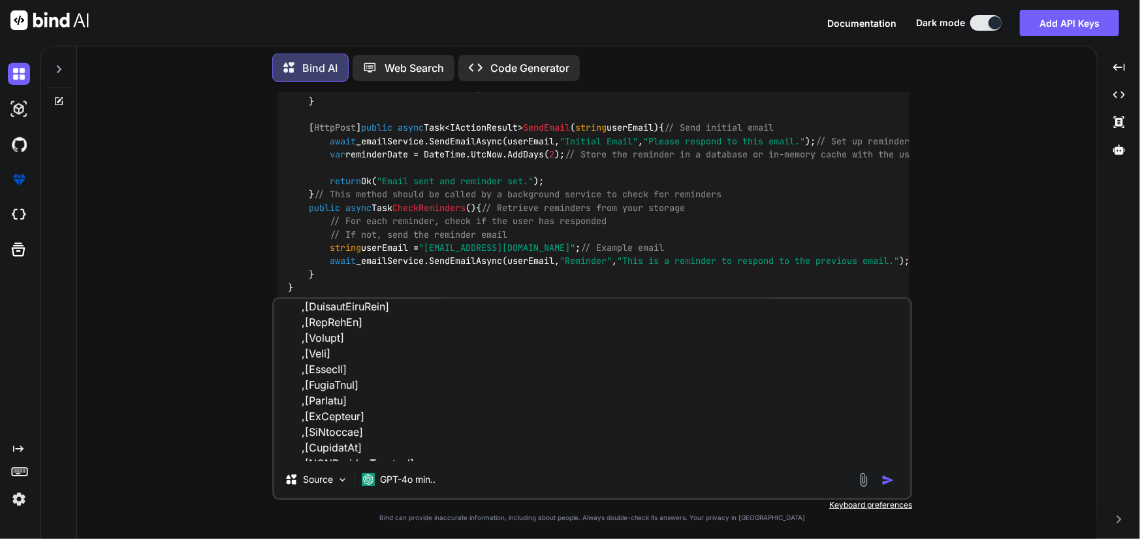
scroll to position [109, 0]
drag, startPoint x: 303, startPoint y: 362, endPoint x: 367, endPoint y: 362, distance: 64.0
click at [367, 362] on textarea at bounding box center [592, 380] width 636 height 162
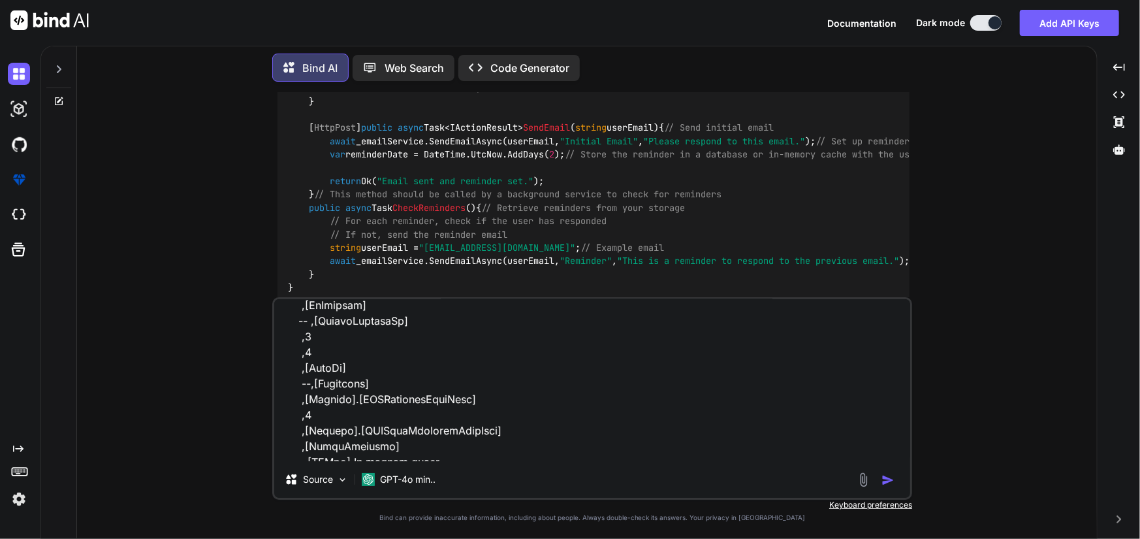
scroll to position [566, 0]
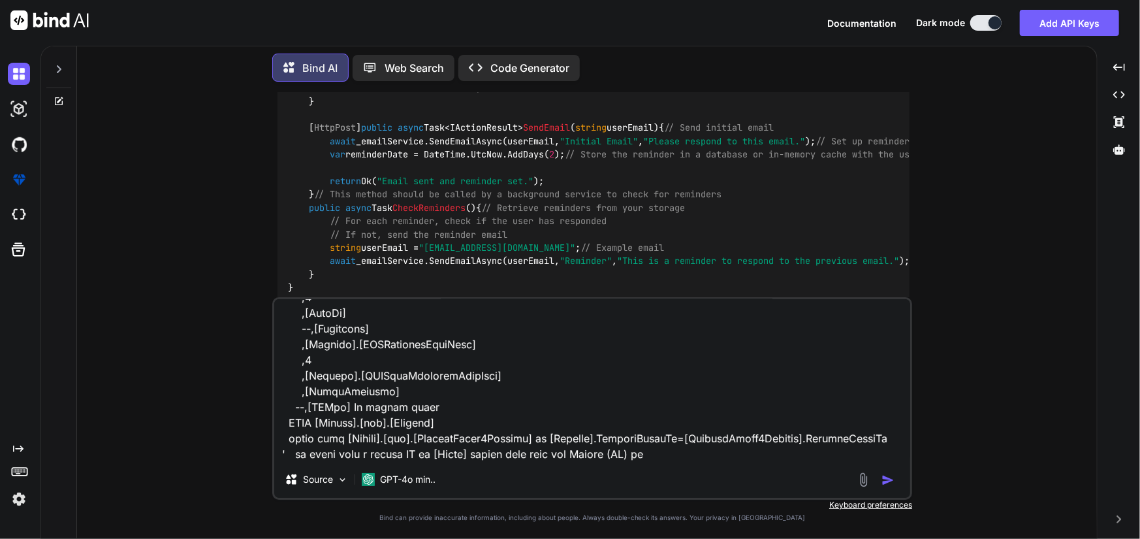
click at [676, 458] on textarea at bounding box center [592, 380] width 636 height 162
paste textarea "[StateName]"
type textarea "i have this Query 'SET IDENTITY_INSERT [File2Note] ON INSERT INTO [LegalAidCent…"
type textarea "x"
type textarea "i have this Query 'SET IDENTITY_INSERT [File2Note] ON INSERT INTO [LegalAidCent…"
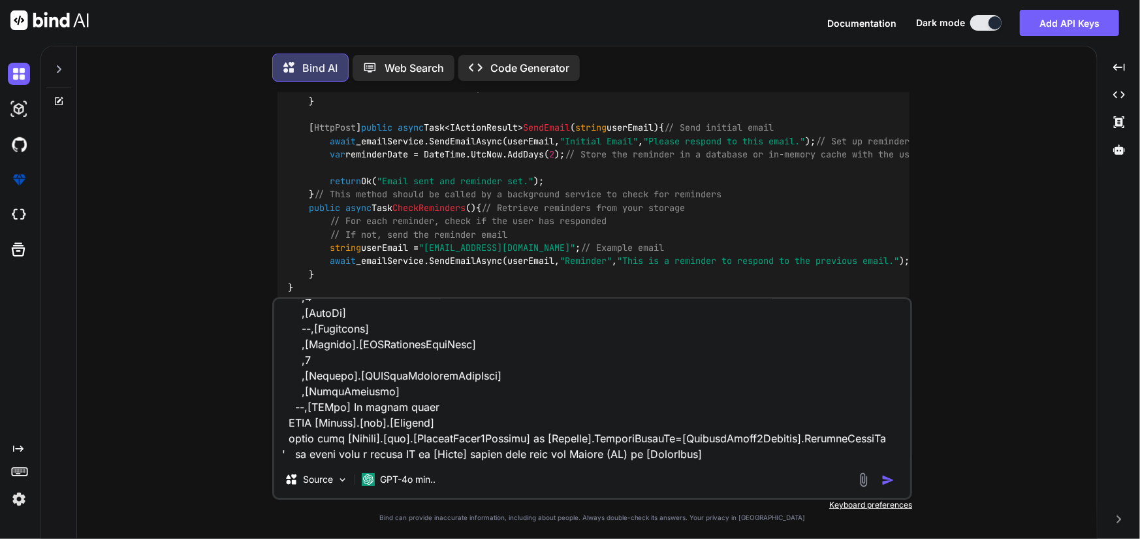
type textarea "x"
type textarea "i have this Query 'SET IDENTITY_INSERT [File2Note] ON INSERT INTO [LegalAidCent…"
type textarea "x"
type textarea "i have this Query 'SET IDENTITY_INSERT [File2Note] ON INSERT INTO [LegalAidCent…"
type textarea "x"
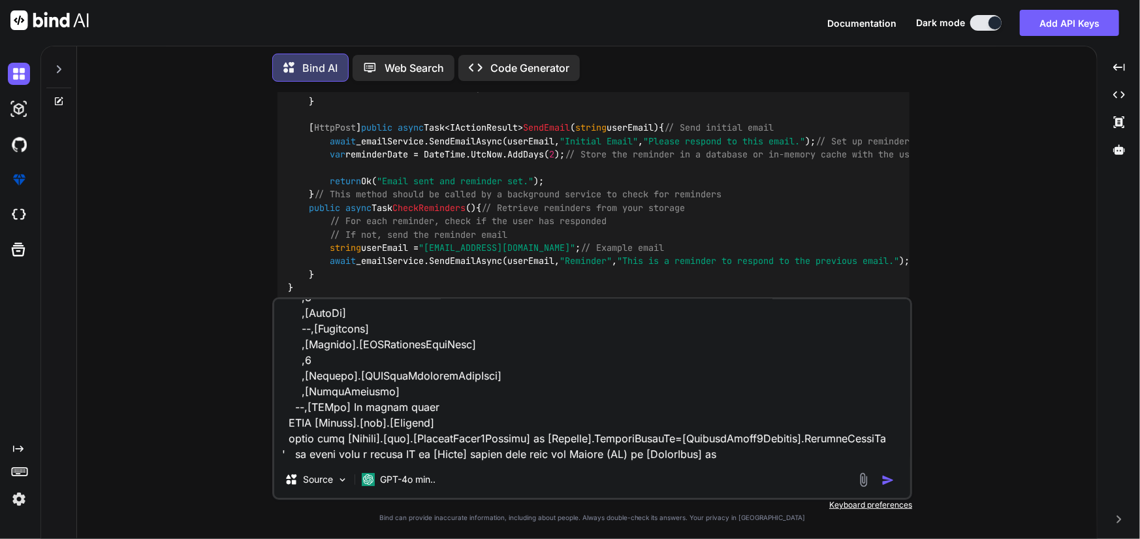
type textarea "i have this Query 'SET IDENTITY_INSERT [File2Note] ON INSERT INTO [LegalAidCent…"
type textarea "x"
type textarea "i have this Query 'SET IDENTITY_INSERT [File2Note] ON INSERT INTO [LegalAidCent…"
type textarea "x"
type textarea "i have this Query 'SET IDENTITY_INSERT [File2Note] ON INSERT INTO [LegalAidCent…"
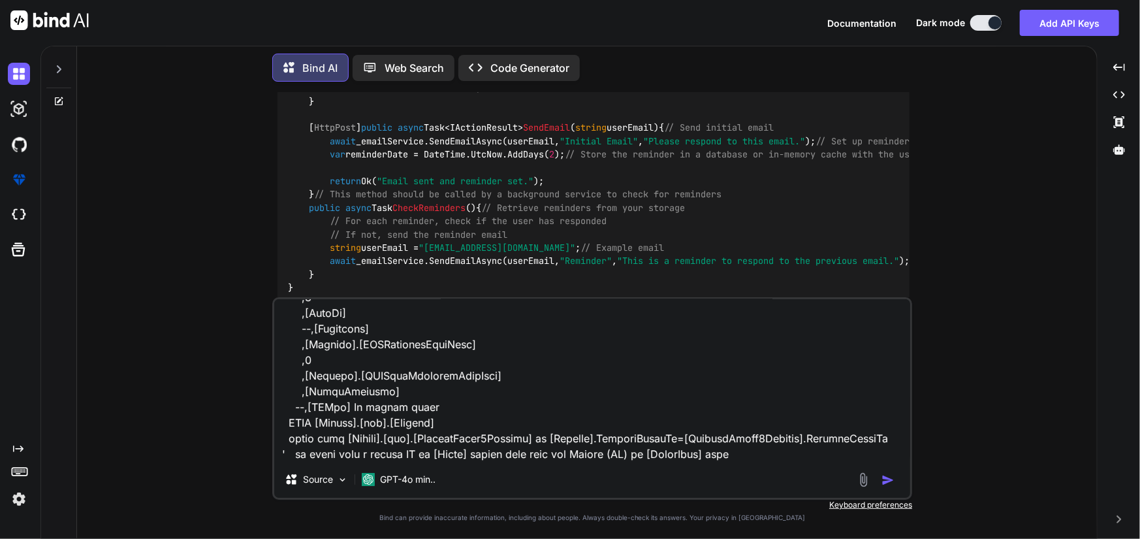
type textarea "x"
type textarea "i have this Query 'SET IDENTITY_INSERT [File2Note] ON INSERT INTO [LegalAidCent…"
type textarea "x"
type textarea "i have this Query 'SET IDENTITY_INSERT [File2Note] ON INSERT INTO [LegalAidCent…"
type textarea "x"
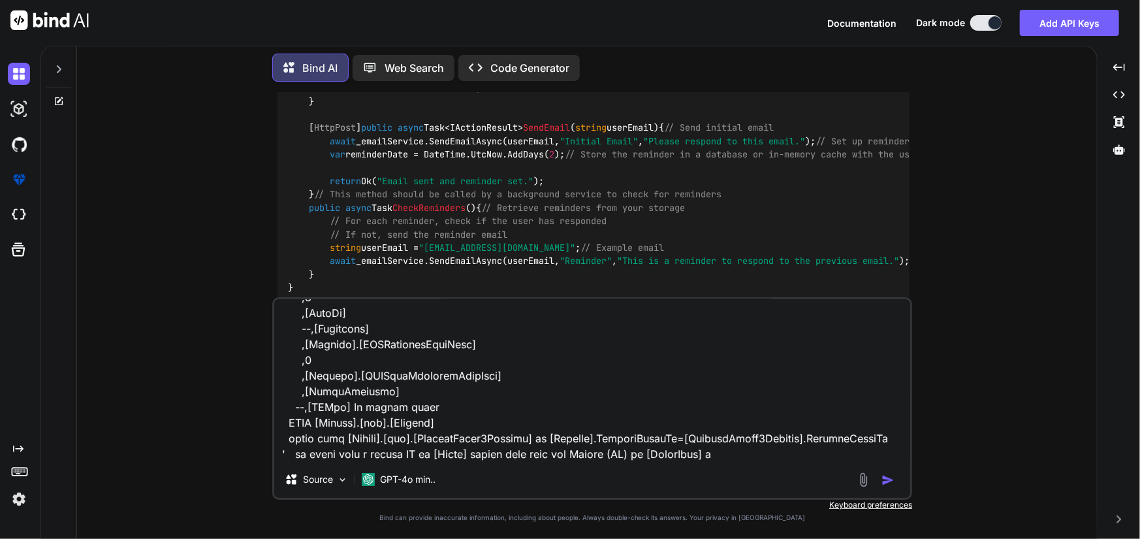
type textarea "i have this Query 'SET IDENTITY_INSERT [File2Note] ON INSERT INTO [LegalAidCent…"
type textarea "x"
type textarea "i have this Query 'SET IDENTITY_INSERT [File2Note] ON INSERT INTO [LegalAidCent…"
type textarea "x"
click at [636, 455] on textarea at bounding box center [592, 380] width 636 height 162
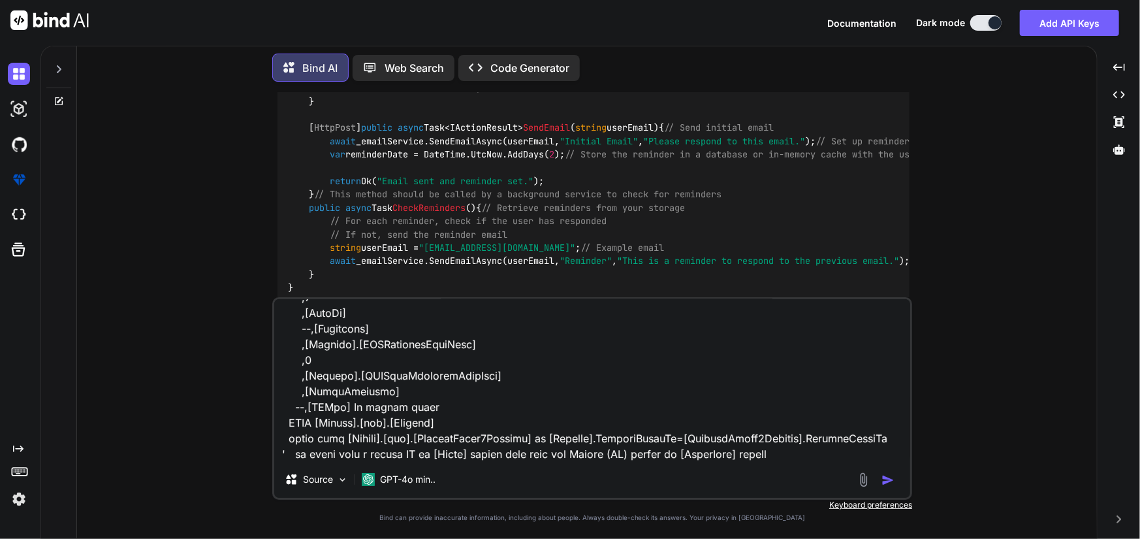
click at [789, 453] on textarea at bounding box center [592, 380] width 636 height 162
